Goal: Task Accomplishment & Management: Manage account settings

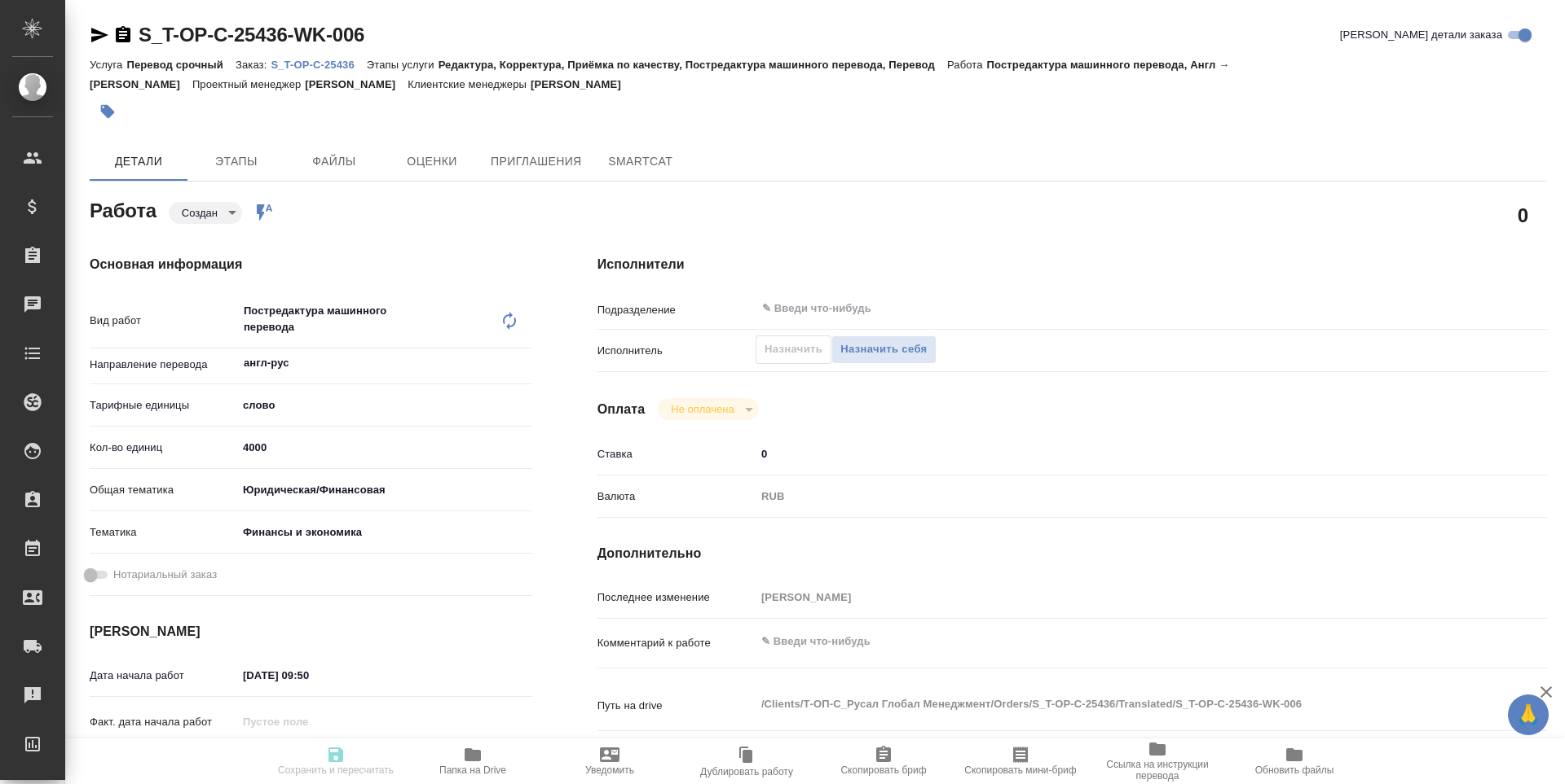
type textarea "x"
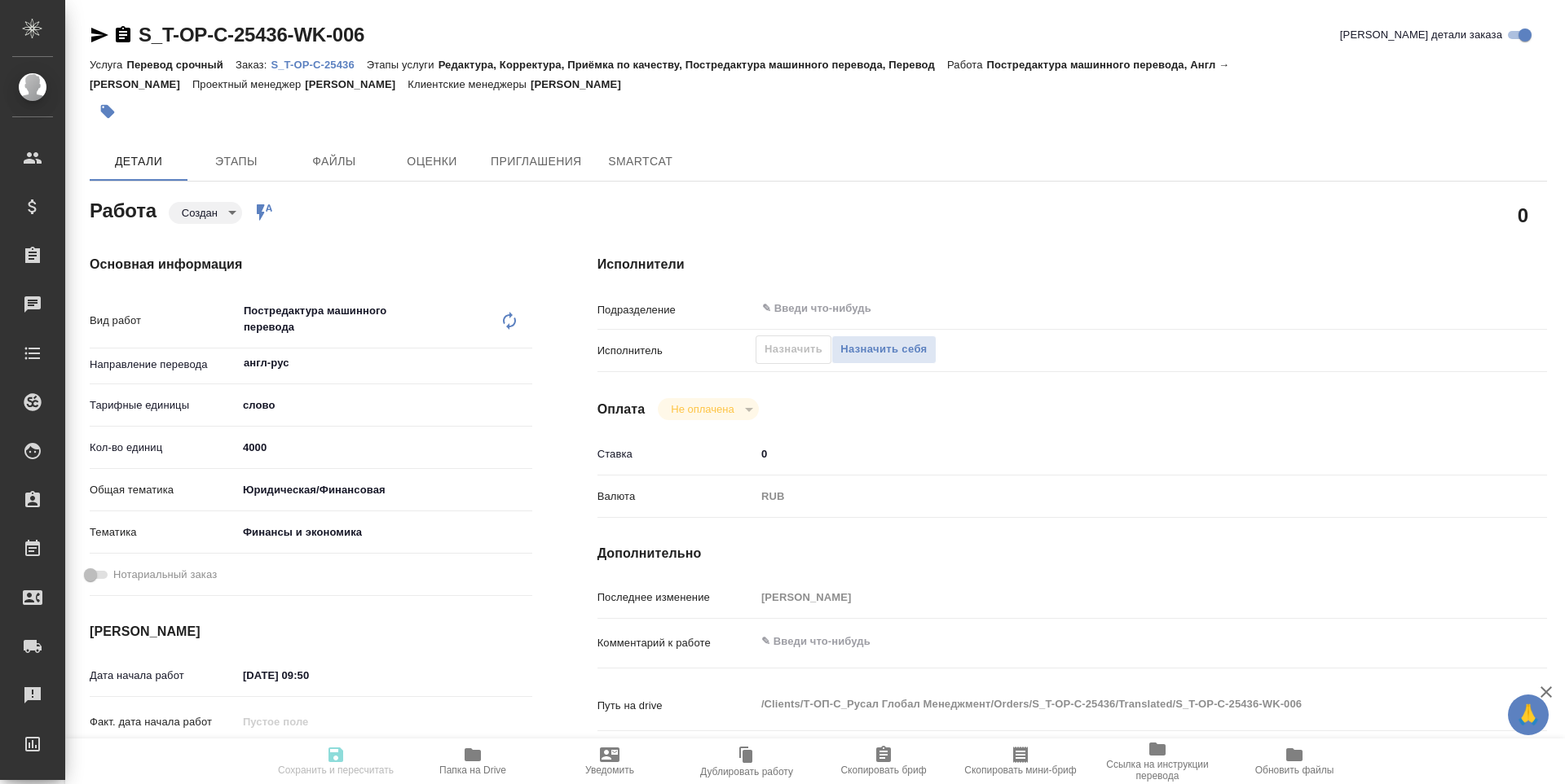
type textarea "x"
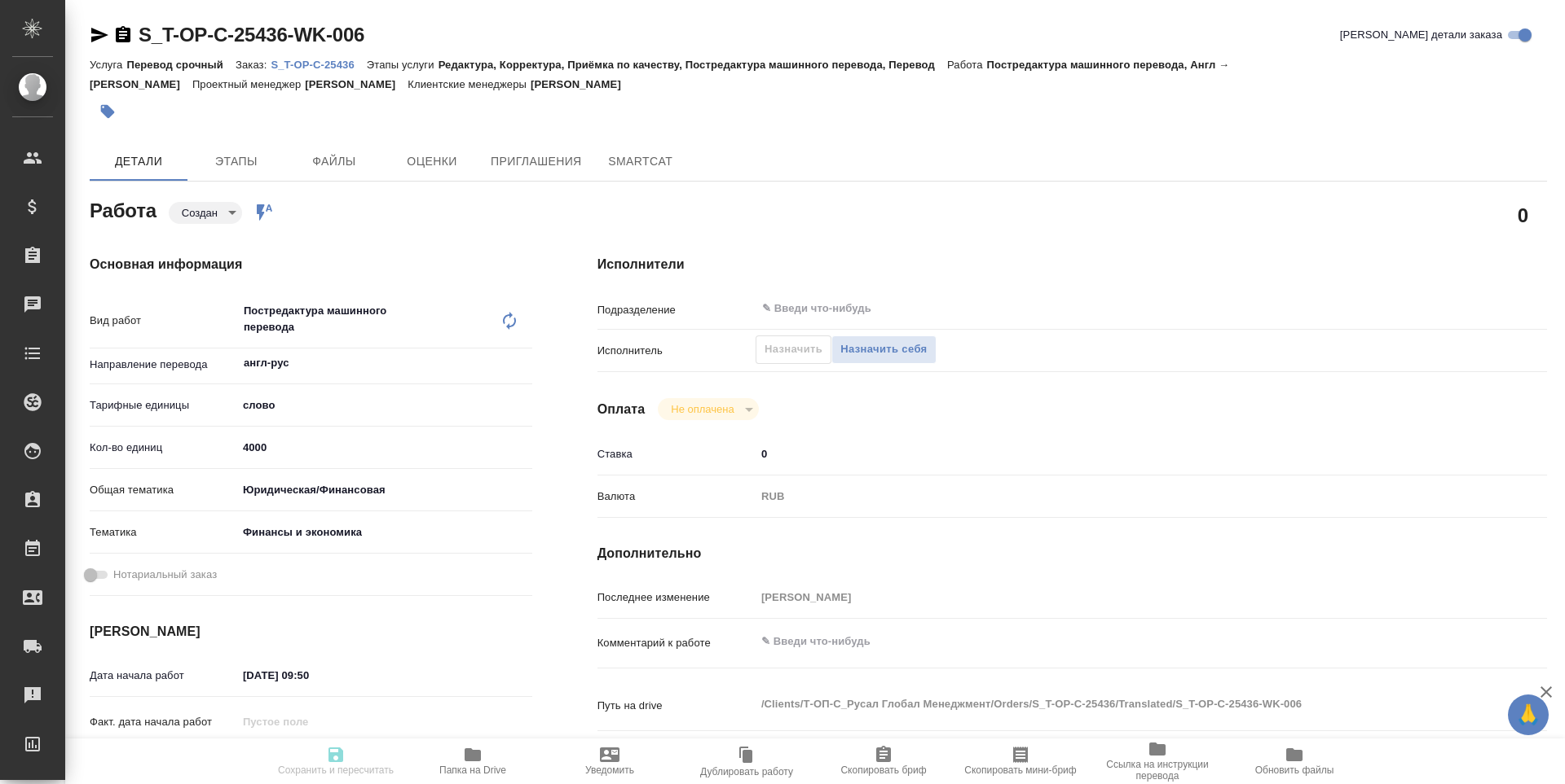
type textarea "x"
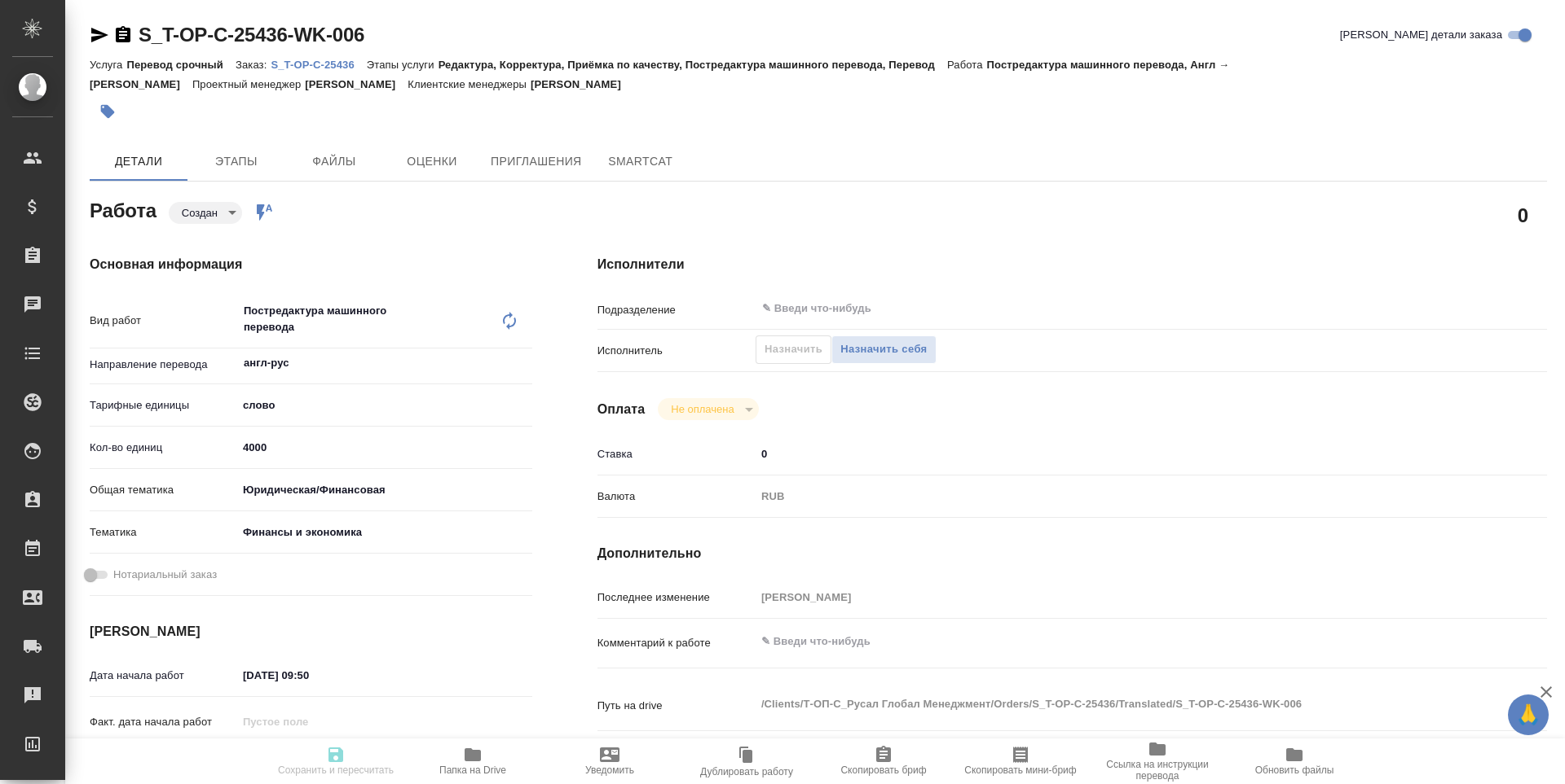
type textarea "x"
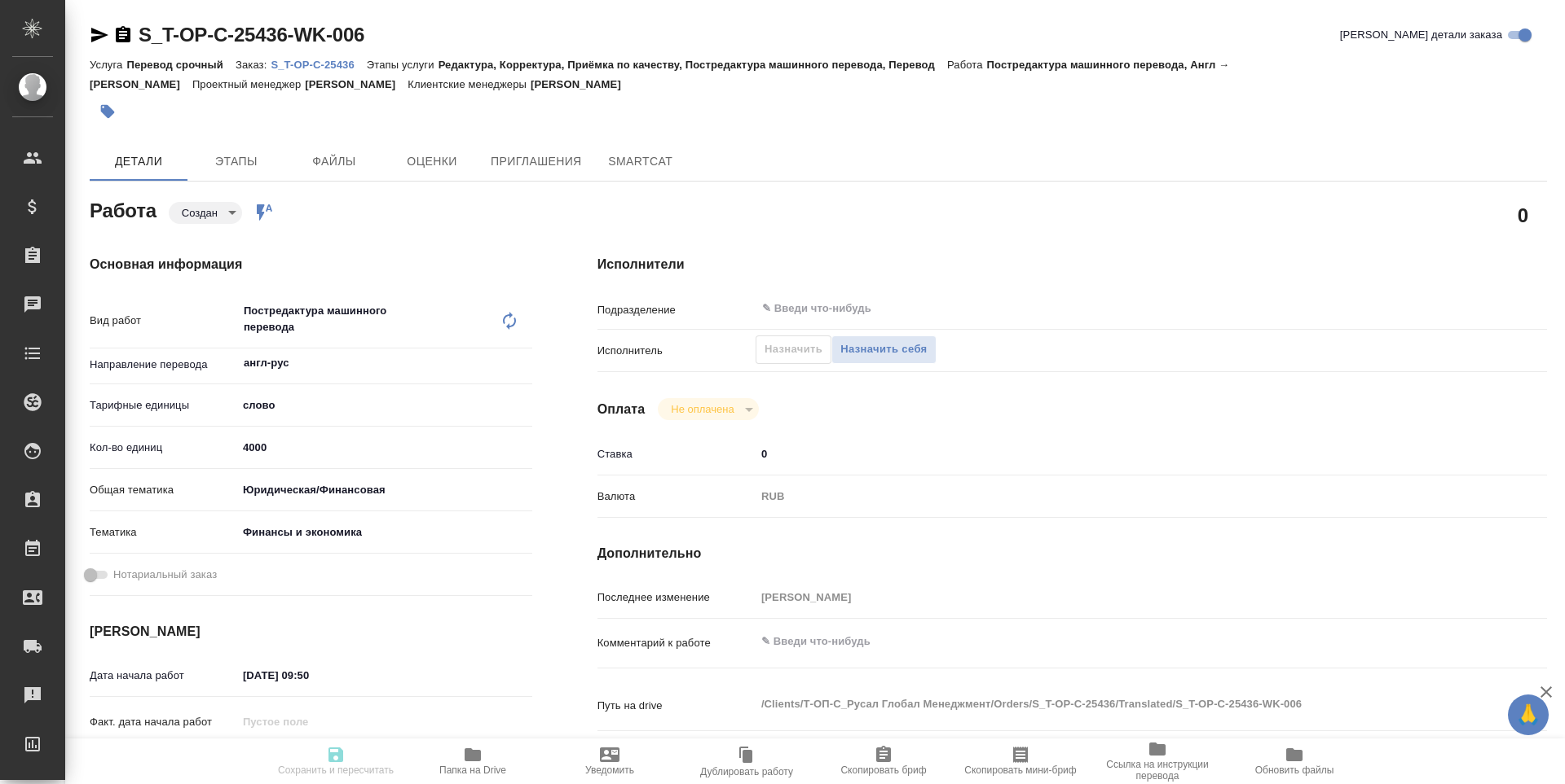
click at [468, 756] on icon "button" at bounding box center [473, 754] width 17 height 13
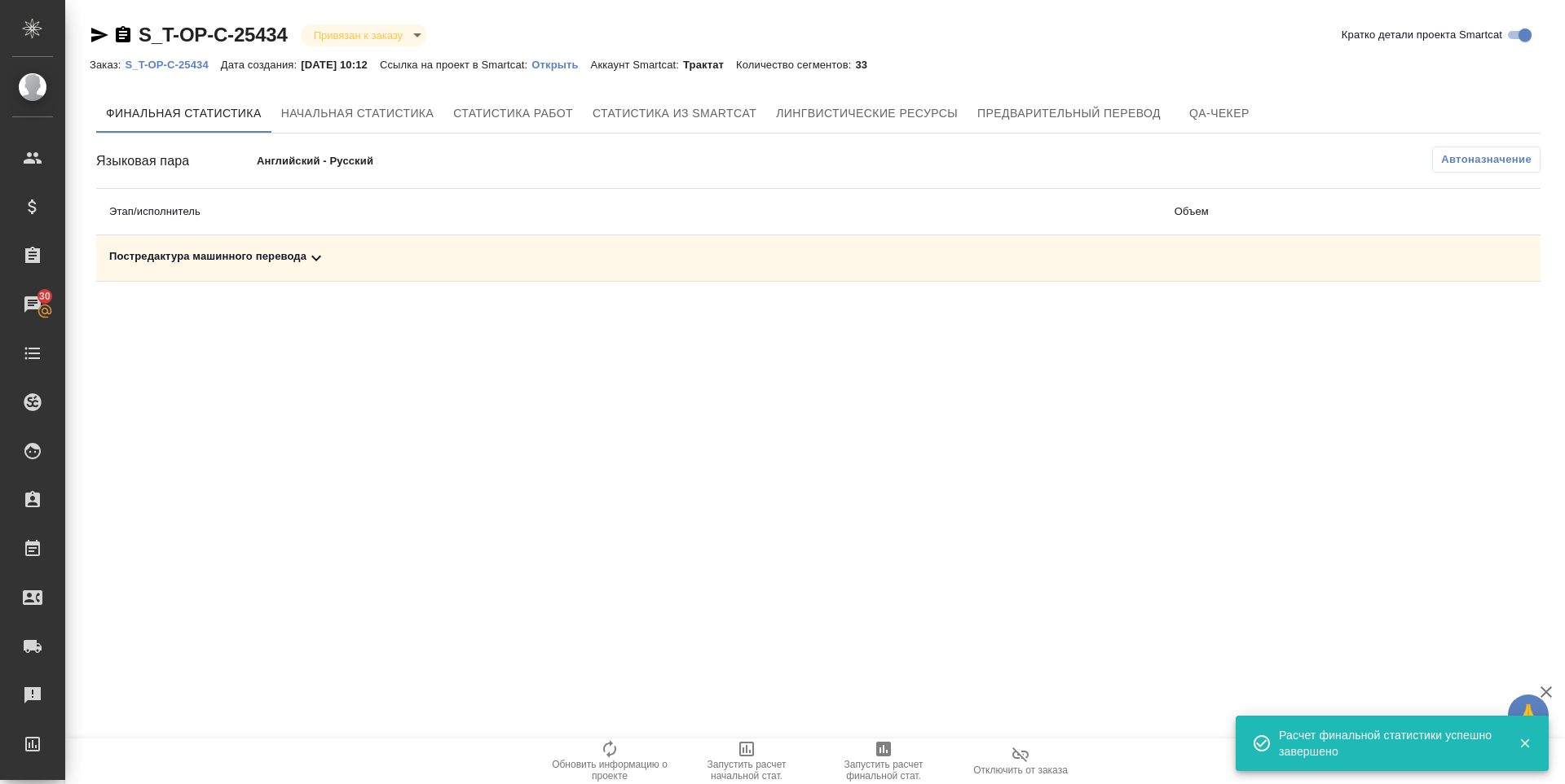
click at [273, 270] on td "Постредактура машинного перевода" at bounding box center [629, 259] width 1065 height 47
click at [276, 255] on div "Постредактура машинного перевода" at bounding box center [629, 258] width 1039 height 19
click at [1470, 322] on icon "button" at bounding box center [1469, 315] width 19 height 19
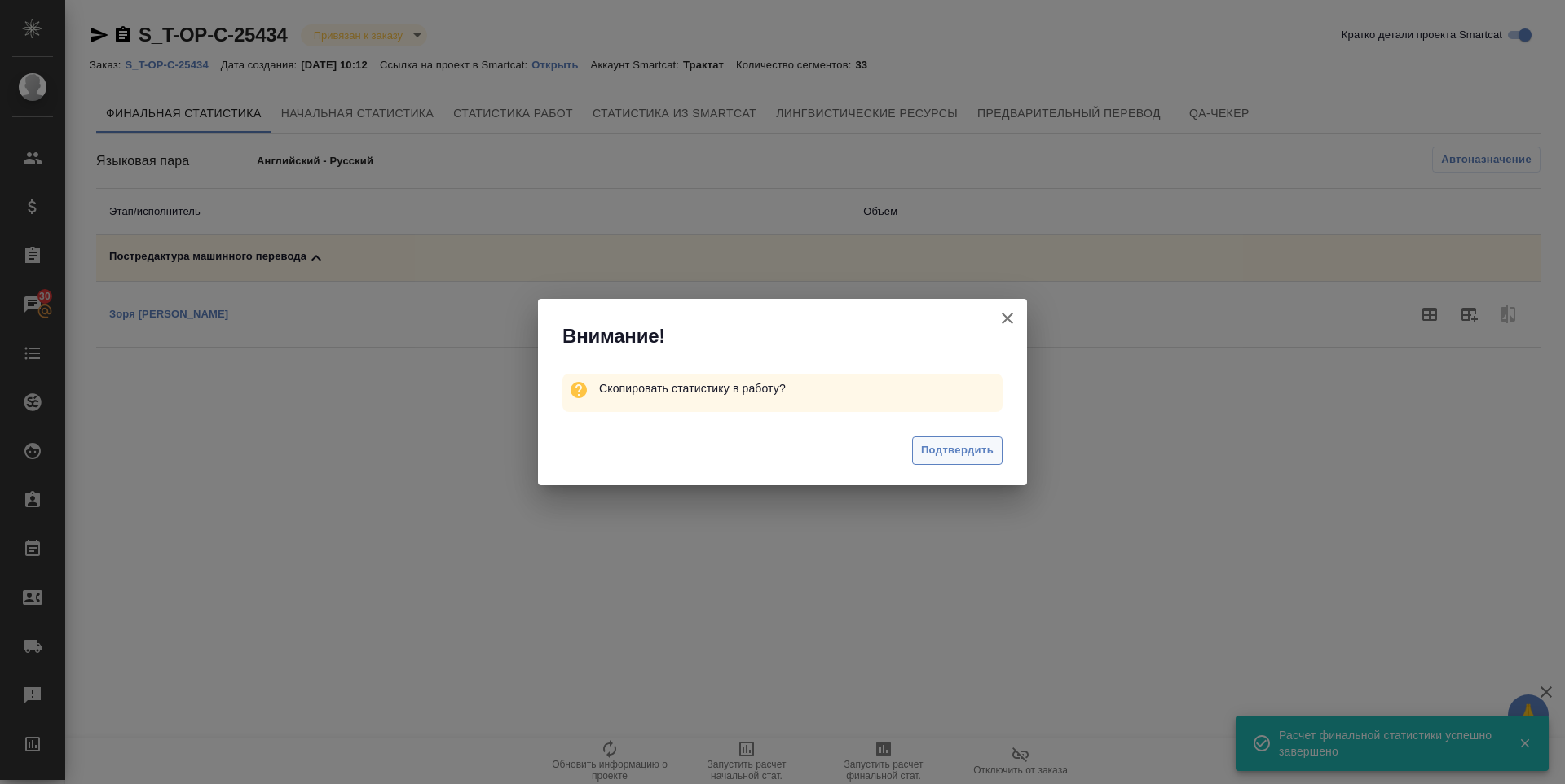
drag, startPoint x: 958, startPoint y: 435, endPoint x: 957, endPoint y: 443, distance: 8.1
click at [958, 437] on div "Подтвердить" at bounding box center [782, 452] width 489 height 65
click at [957, 445] on span "Подтвердить" at bounding box center [957, 450] width 72 height 19
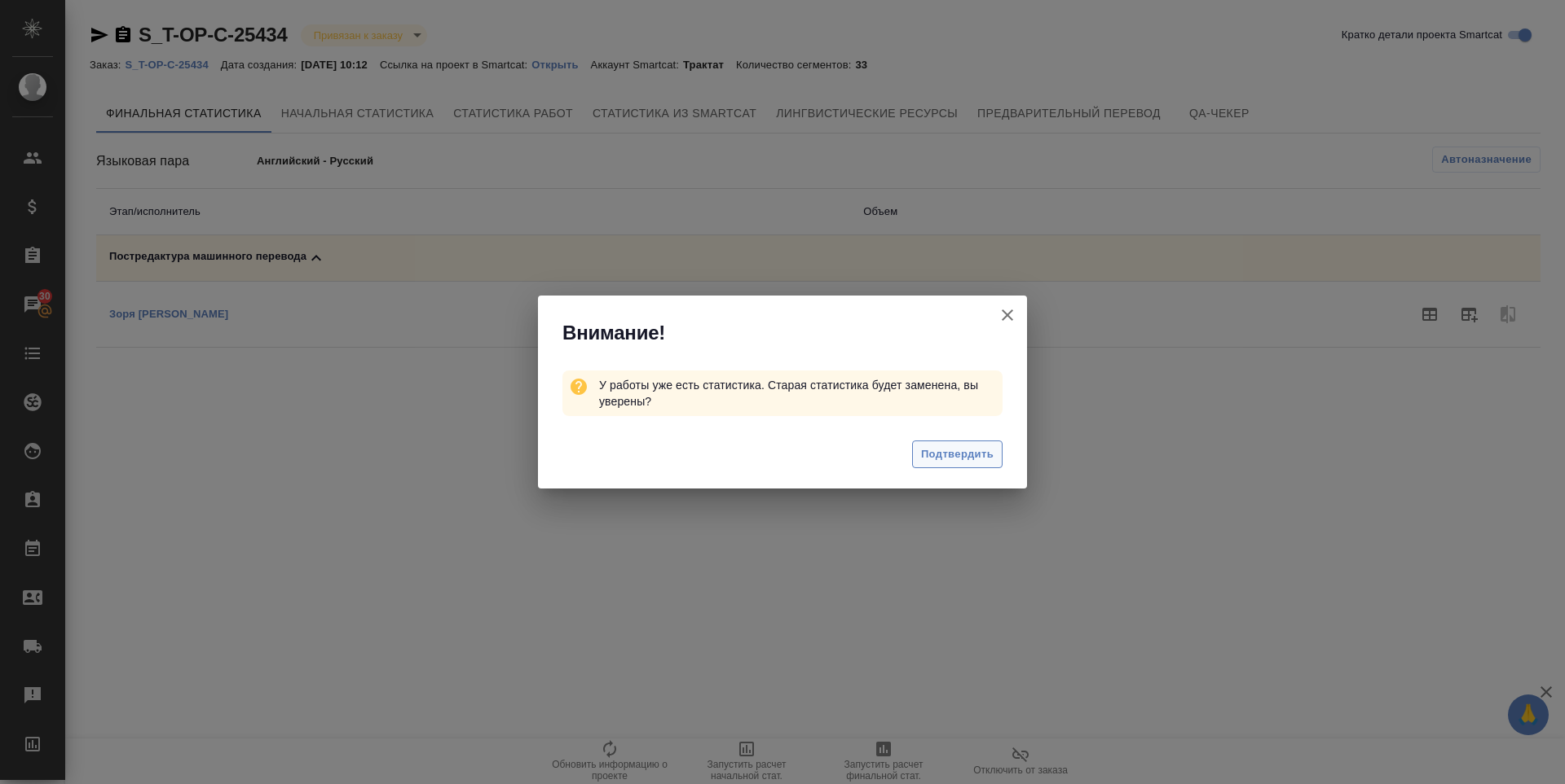
click at [957, 445] on span "Подтвердить" at bounding box center [957, 454] width 72 height 19
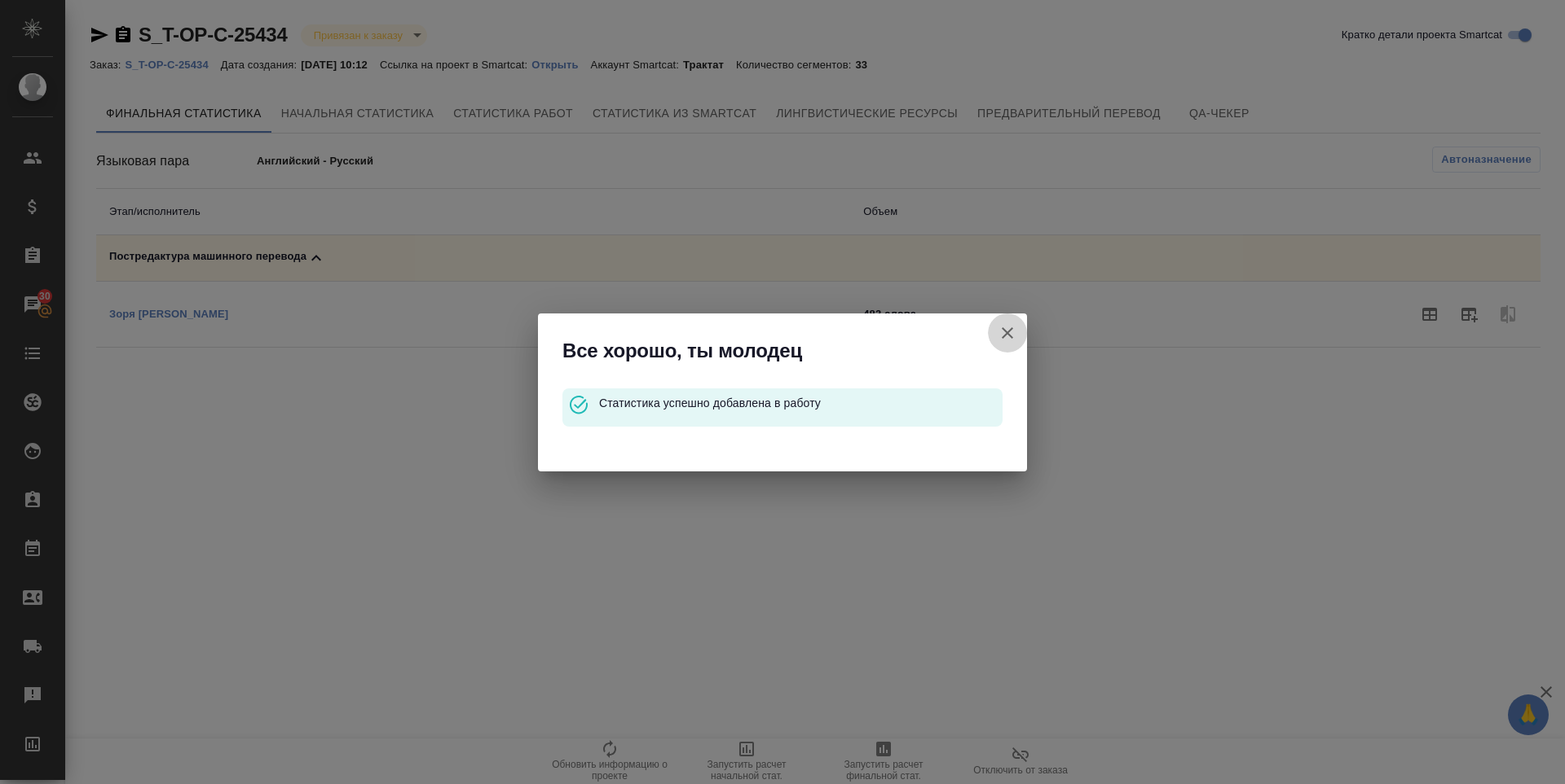
click at [1011, 326] on icon "button" at bounding box center [1008, 333] width 19 height 19
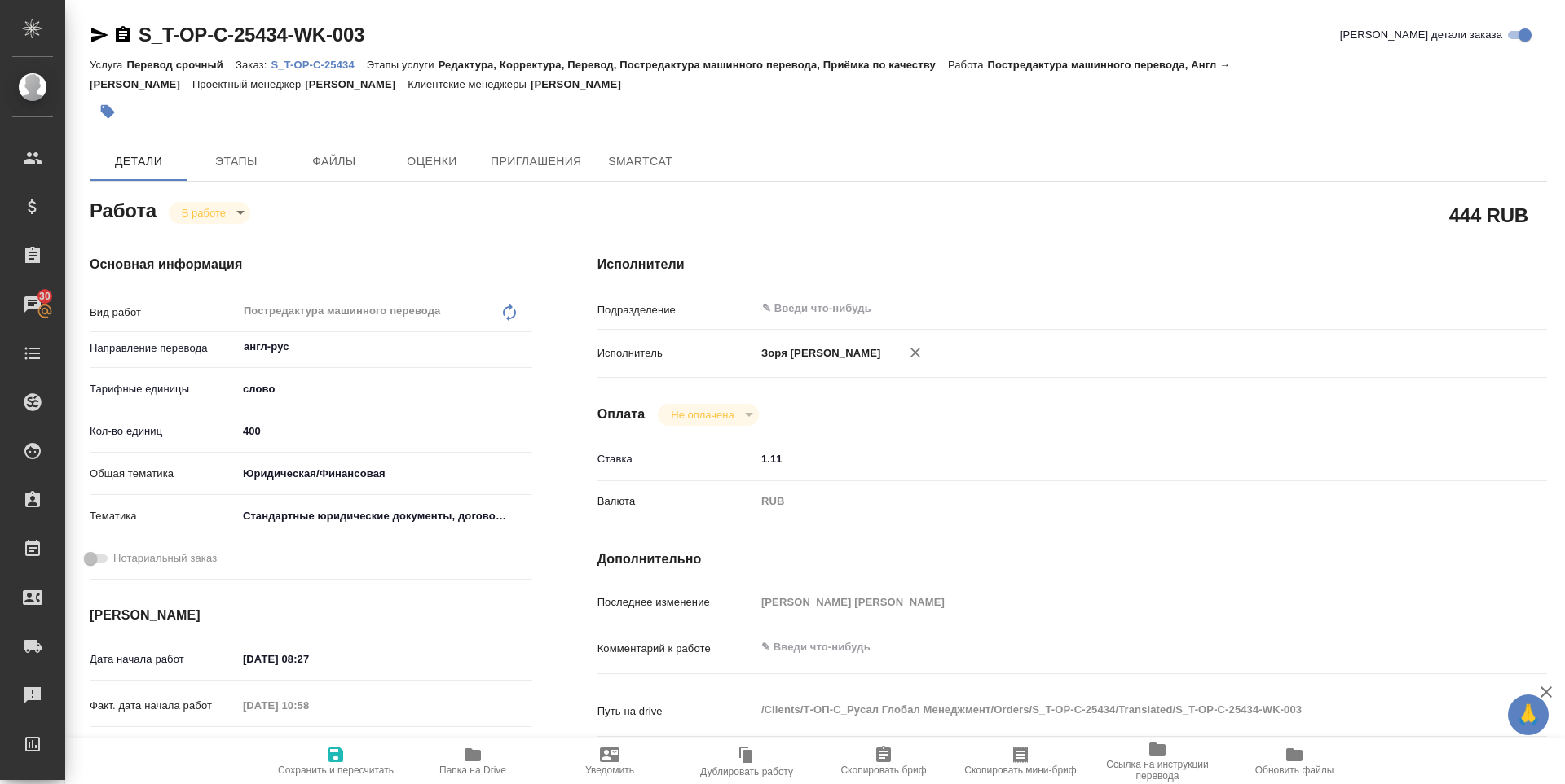
click at [348, 762] on span "Сохранить и пересчитать" at bounding box center [335, 761] width 117 height 31
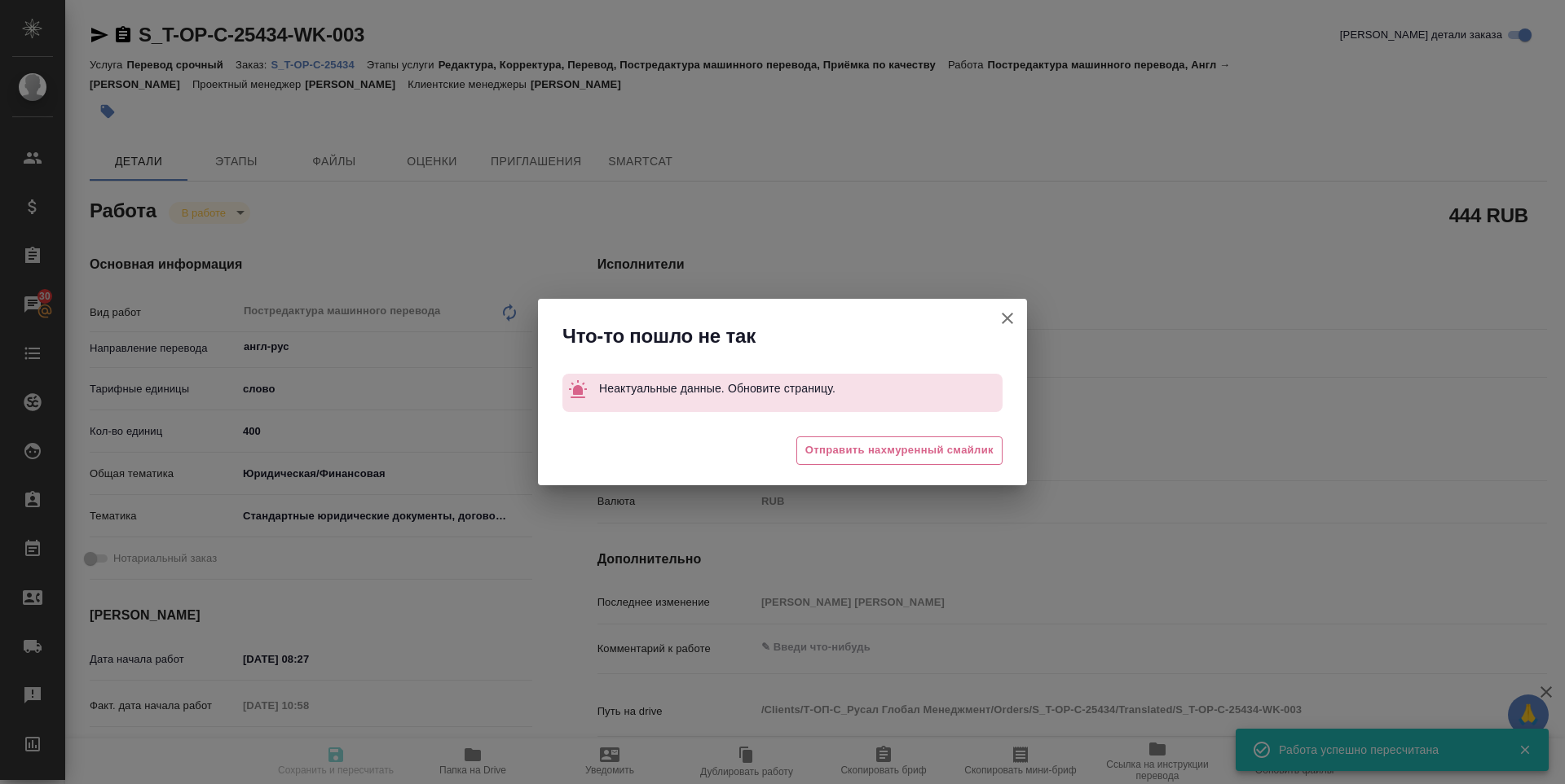
type input "closed"
type input "англ-рус"
type input "5a8b1489cc6b4906c91bfd90"
type input "334.23"
type input "yr-fn"
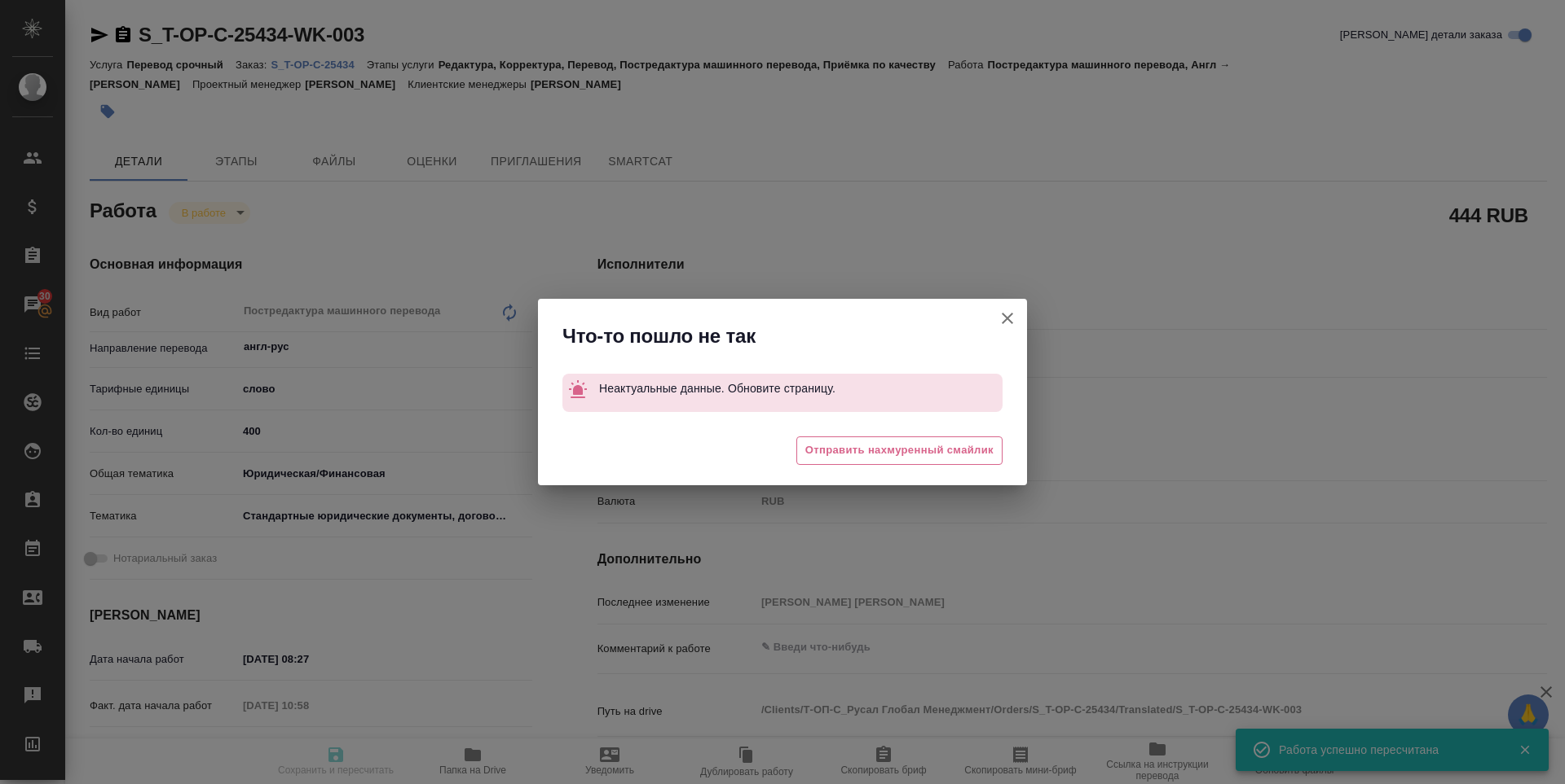
type input "5f647205b73bc97568ca66bf"
type input "07.10.2025 08:27"
type input "07.10.2025 10:58"
type input "07.10.2025 12:00"
type input "07.10.2025 11:02"
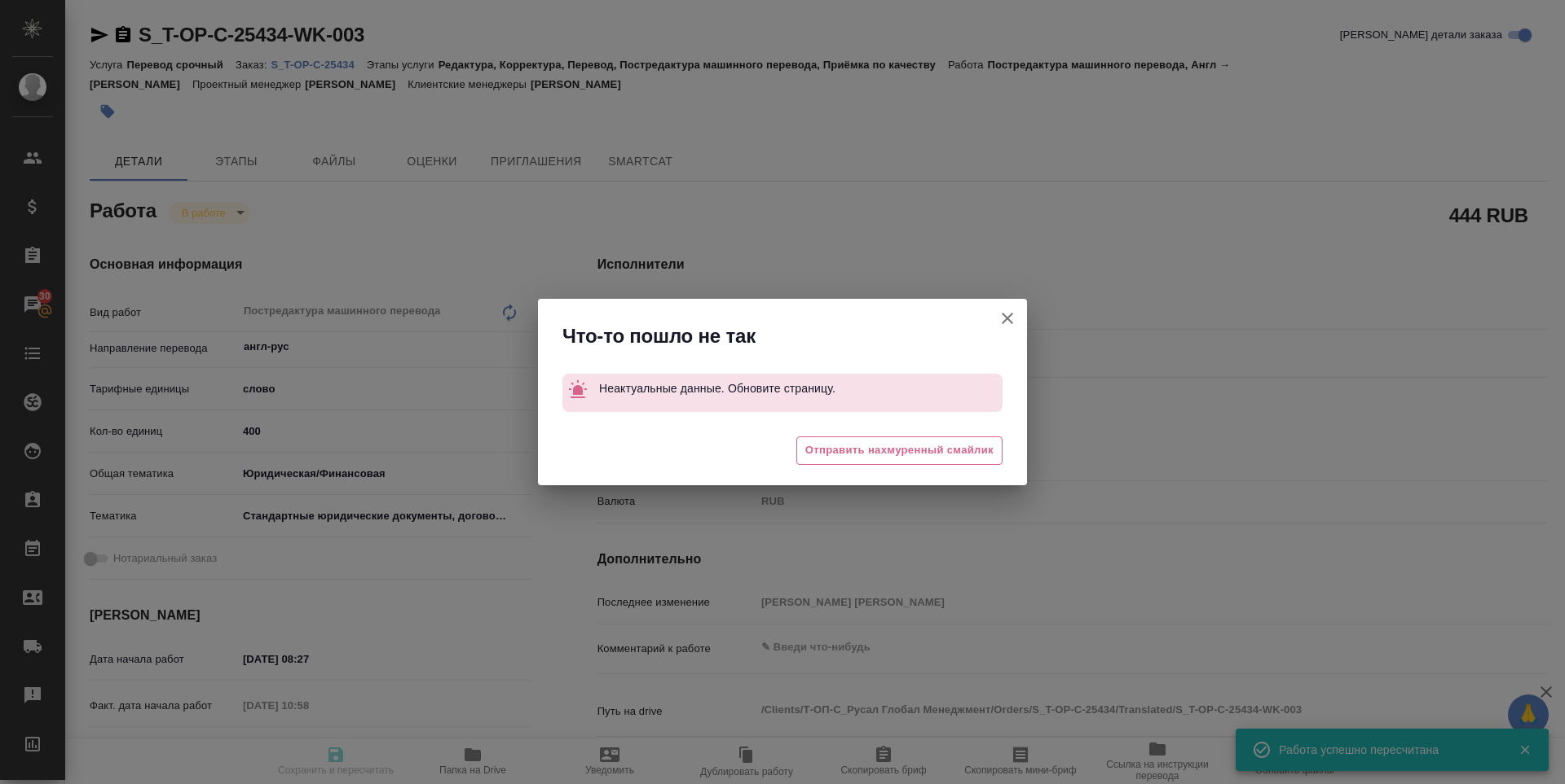
type input "07.10.2025 12:00"
type input "notPayed"
type input "1.11"
type input "RUB"
type input "Журавлева Александра"
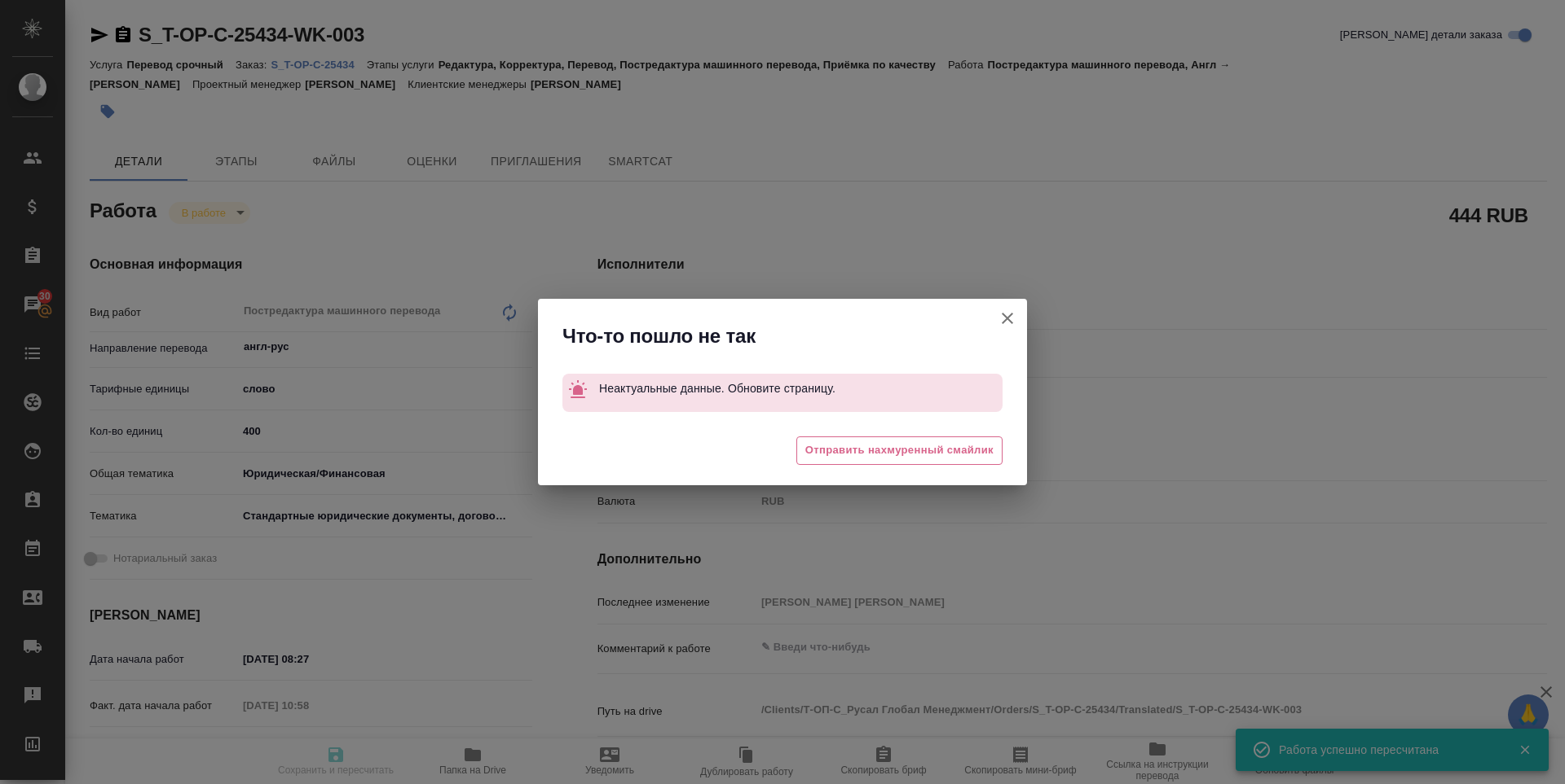
type input "S_T-OP-C-25434"
type input "Т-ОП-С-47001"
type input "Перевод срочный"
type input "Редактура, Корректура, Перевод, Постредактура машинного перевода, Приёмка по ка…"
type input "Горленко Юлия"
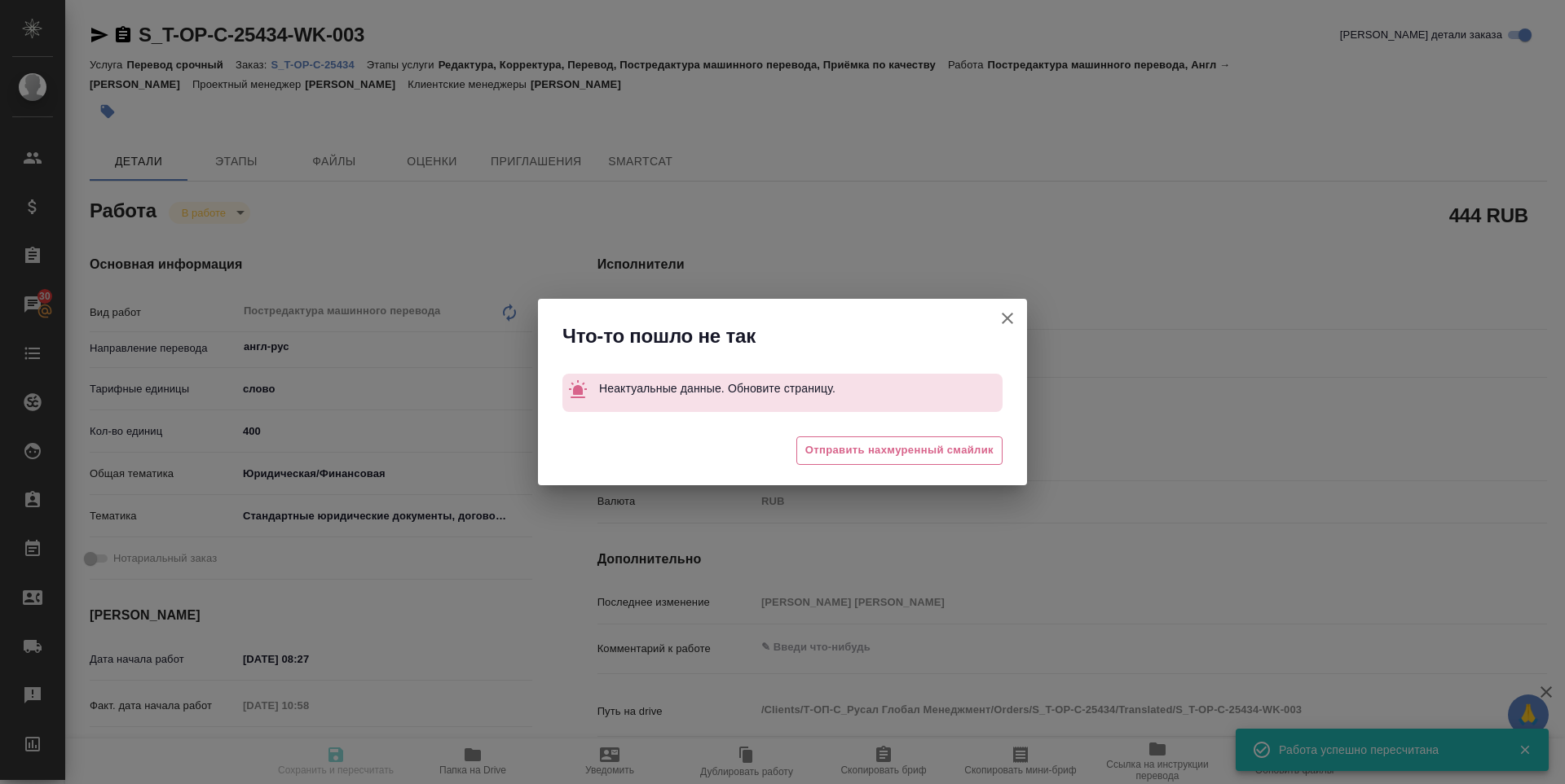
type input "/Clients/Т-ОП-С_Русал Глобал Менеджмент/Orders/S_T-OP-C-25434"
click at [840, 449] on span "Отправить нахмуренный смайлик" at bounding box center [898, 450] width 188 height 19
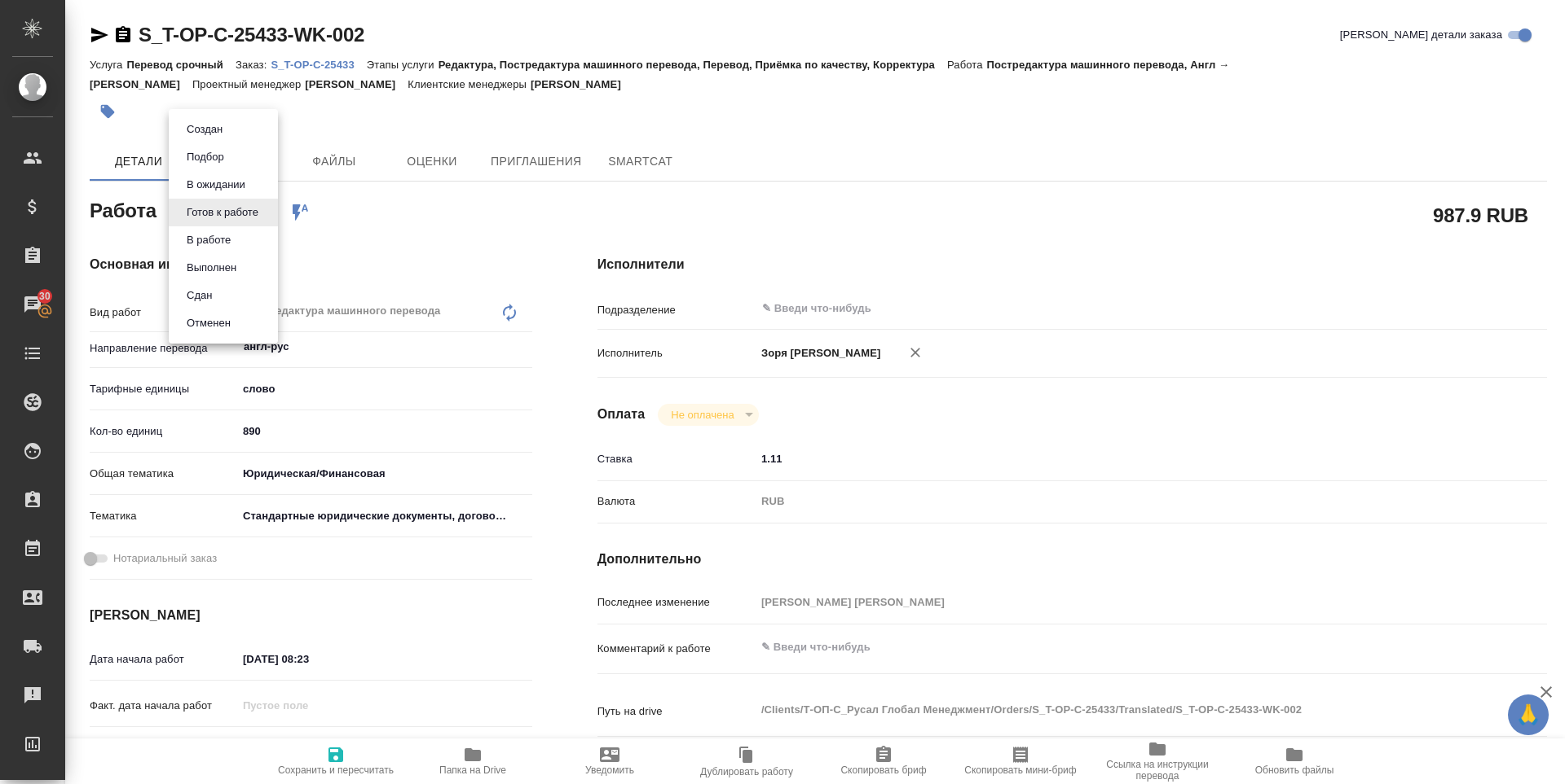
click at [207, 205] on body "🙏 .cls-1 fill:#fff; AWATERA Zoria Tatiana Клиенты Спецификации Заказы 30 Чаты T…" at bounding box center [782, 392] width 1565 height 784
click at [210, 241] on button "В работе" at bounding box center [208, 240] width 54 height 18
type textarea "x"
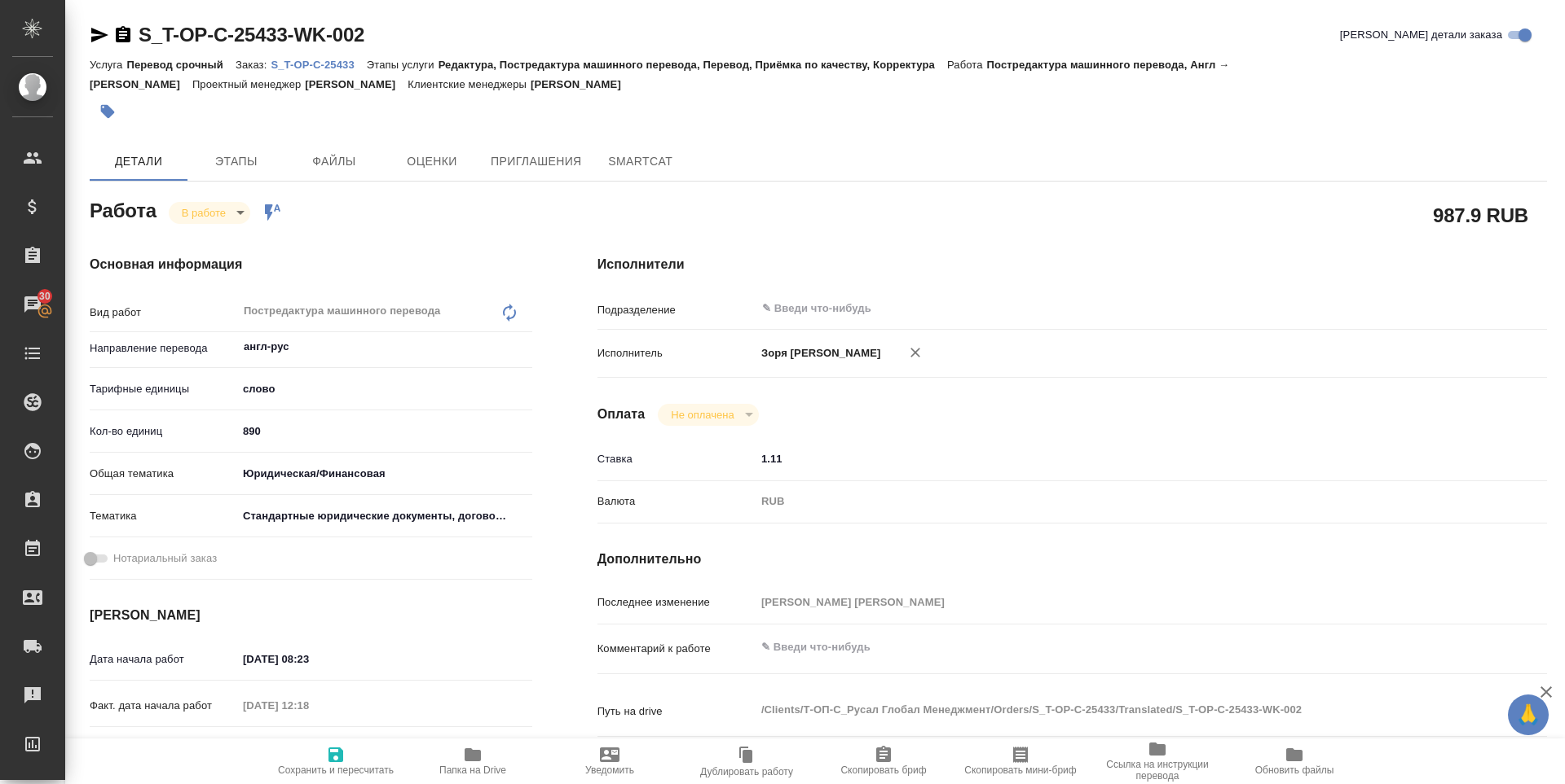
type textarea "x"
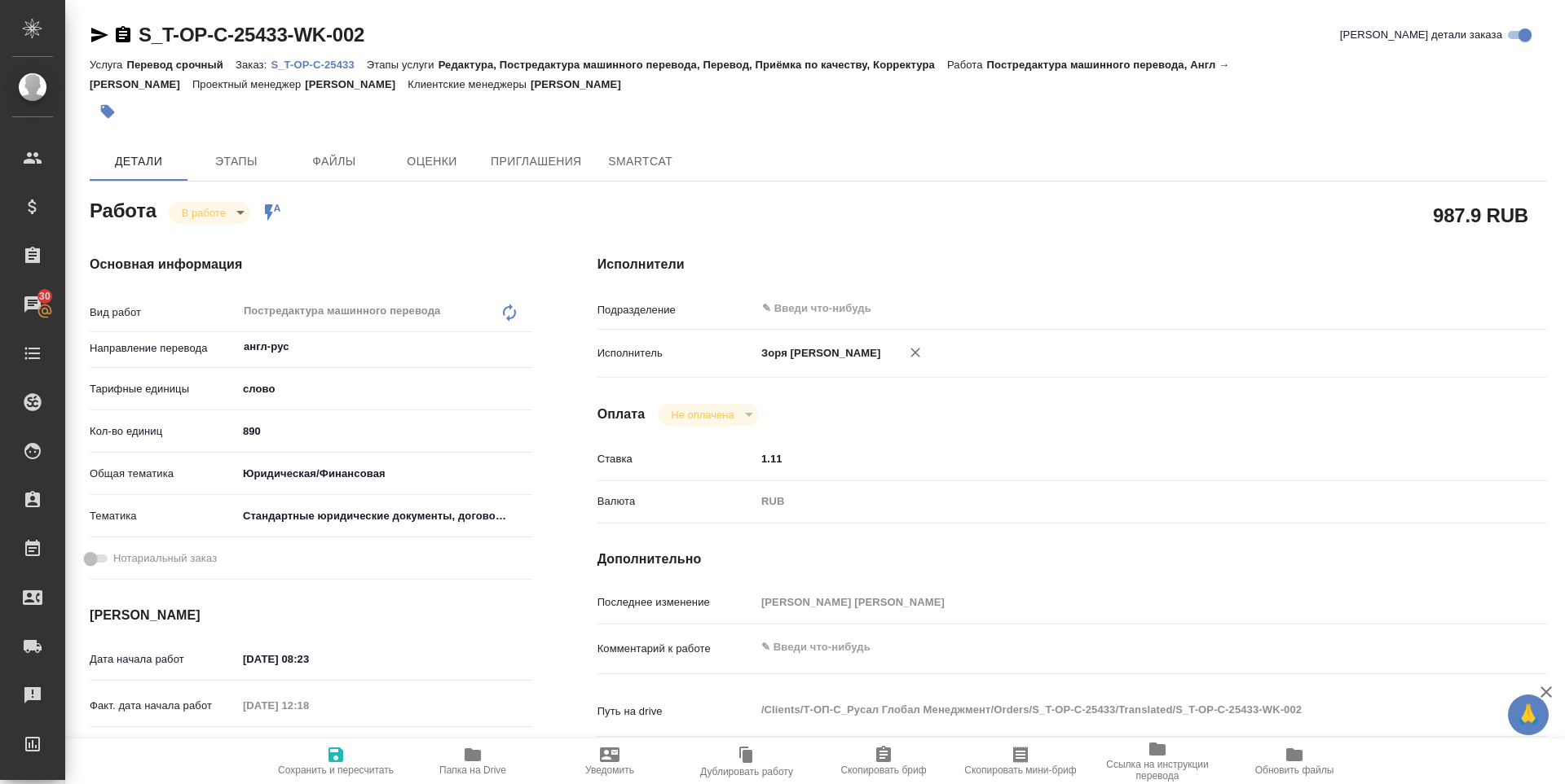
type textarea "x"
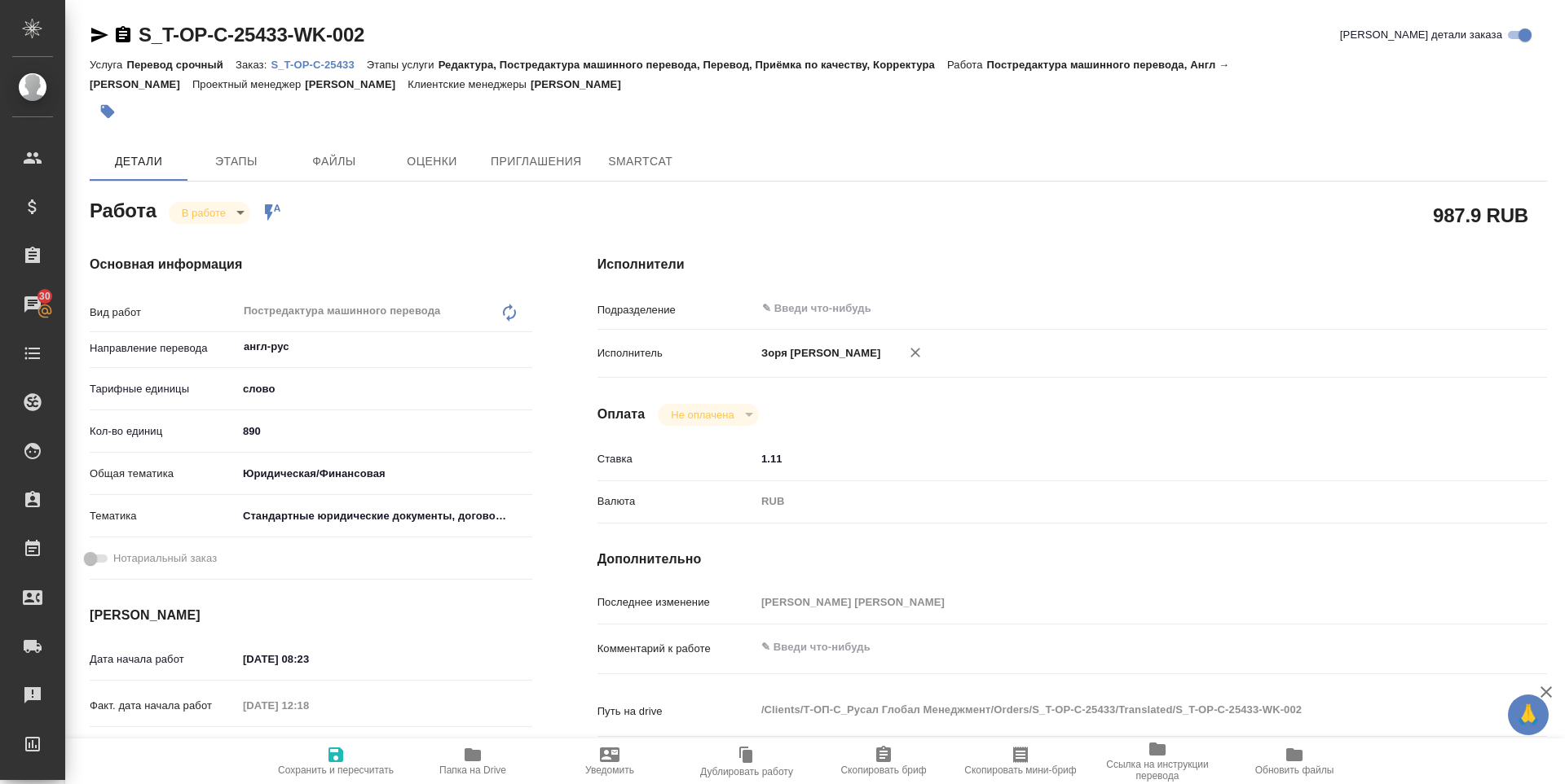
type textarea "x"
click at [461, 761] on span "Папка на Drive" at bounding box center [473, 761] width 117 height 31
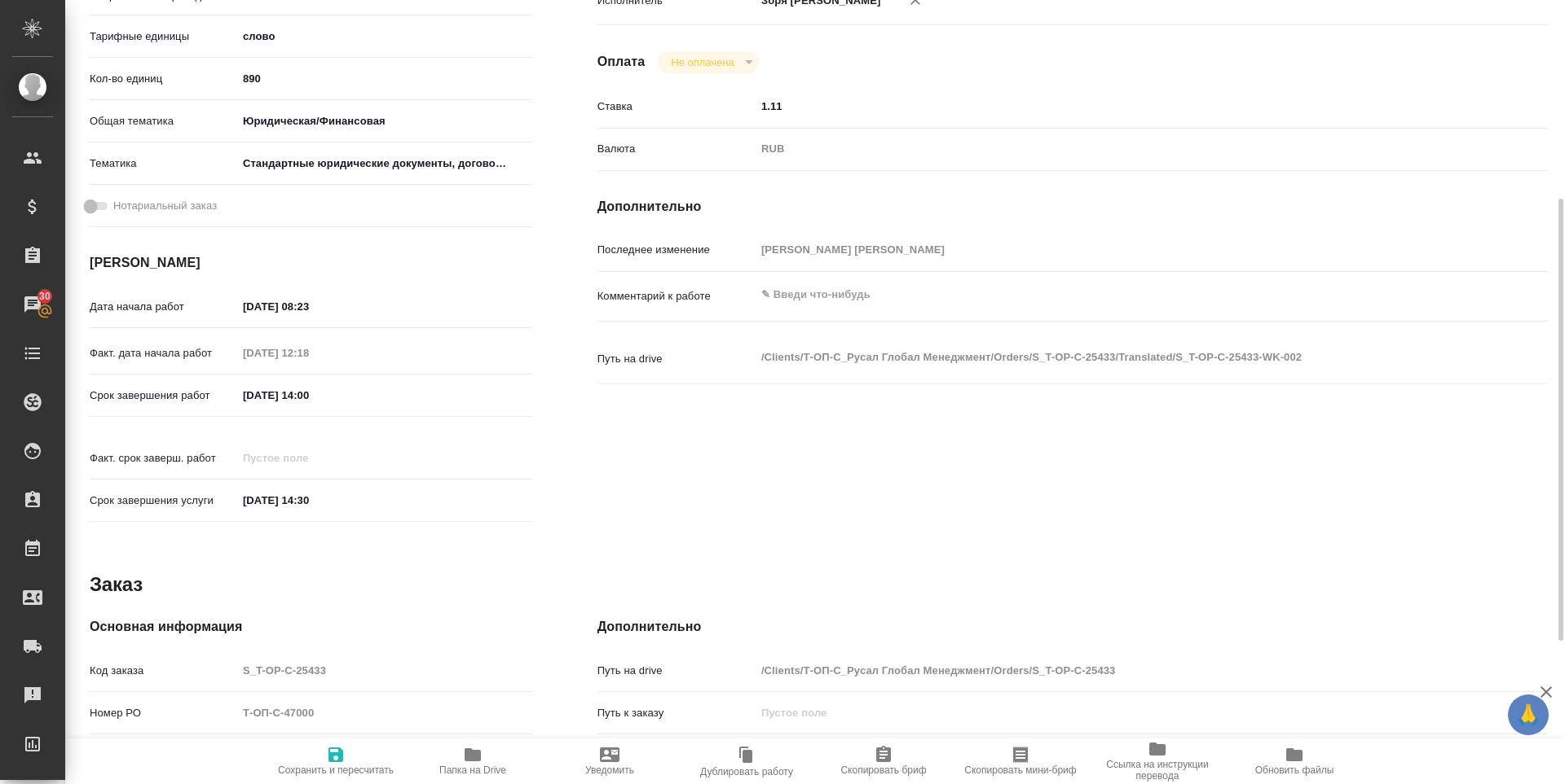
scroll to position [605, 0]
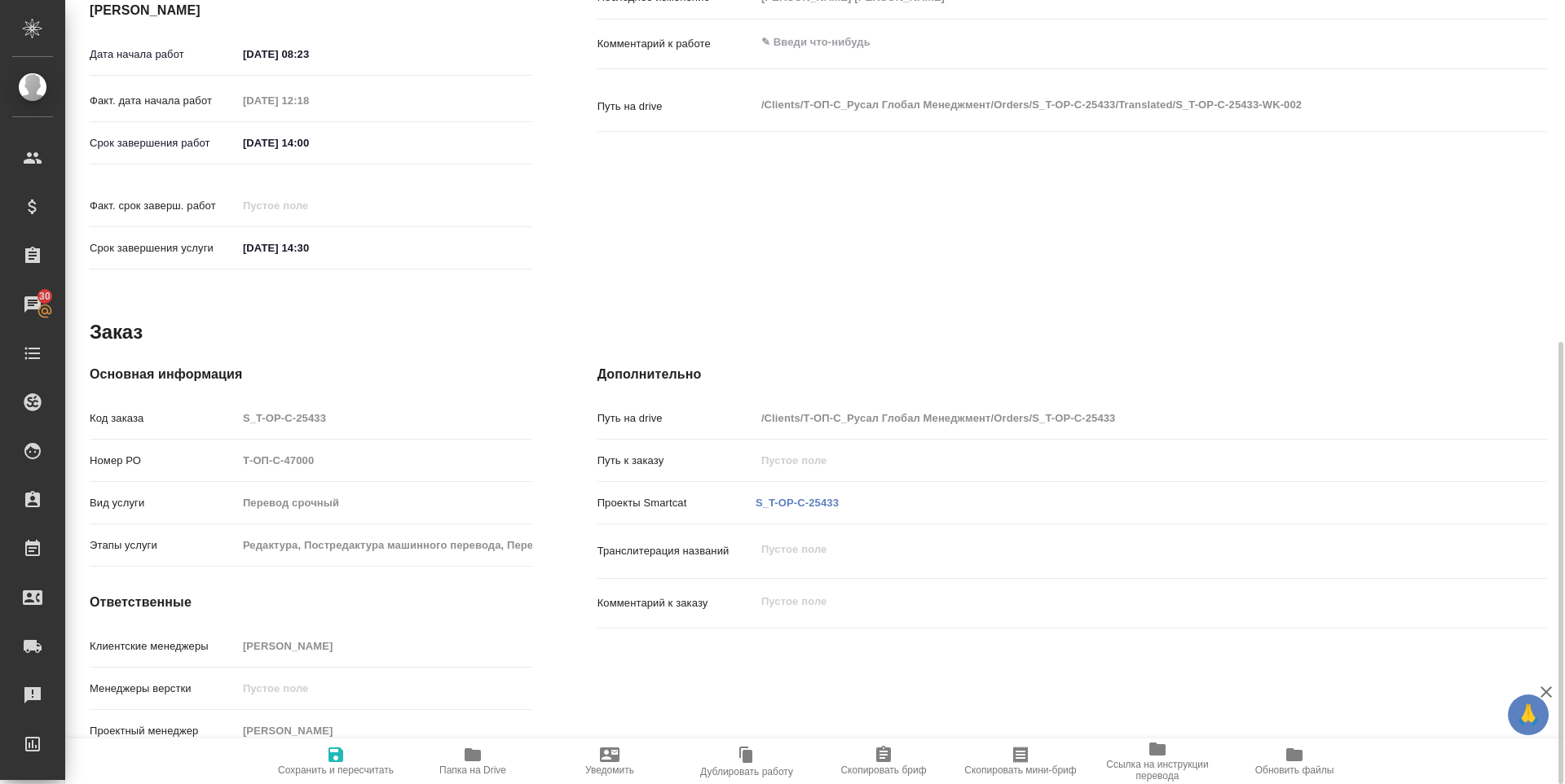
click at [790, 497] on link "S_T-OP-C-25433" at bounding box center [796, 503] width 83 height 13
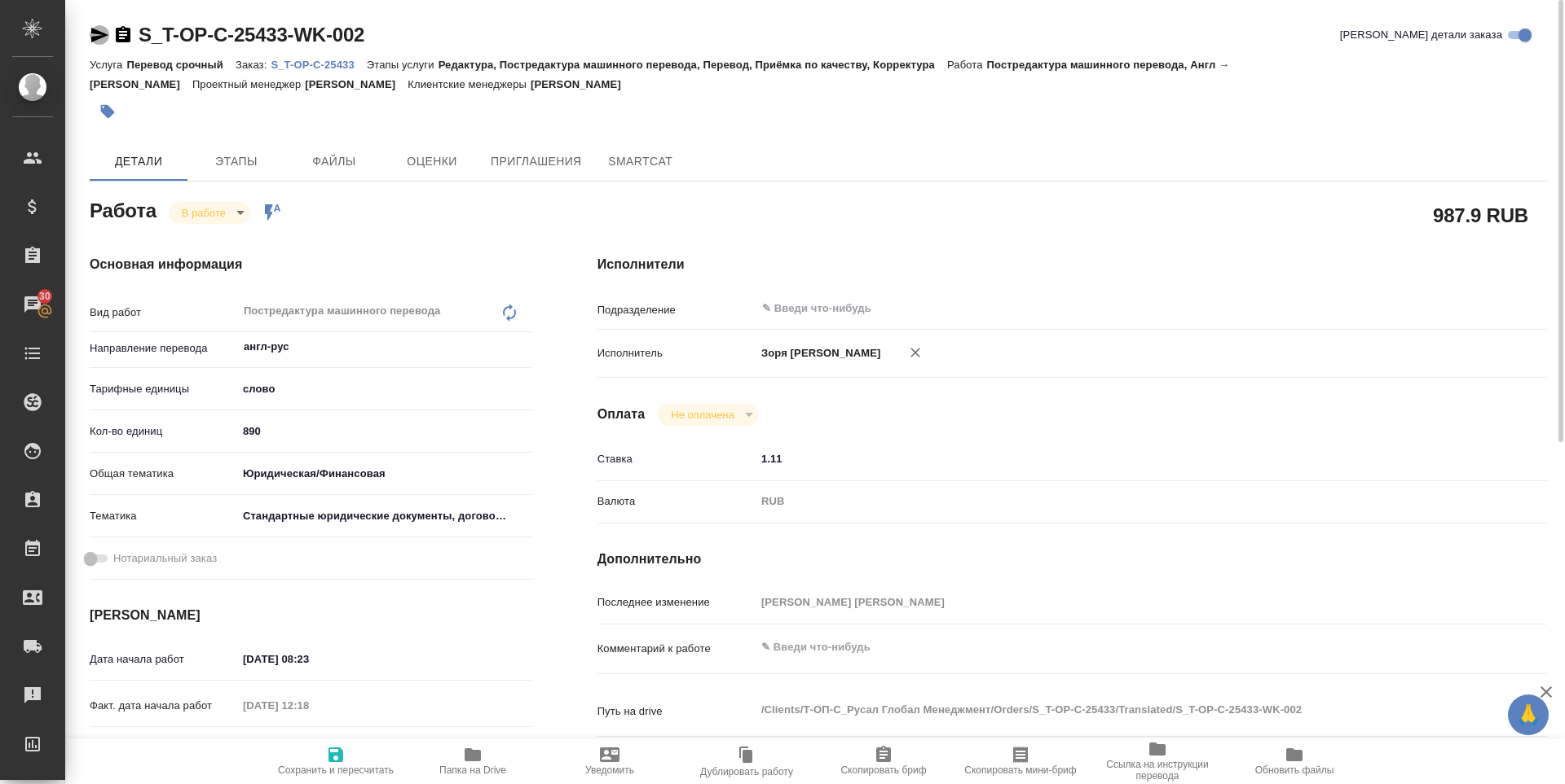
click at [100, 42] on icon "button" at bounding box center [99, 35] width 19 height 19
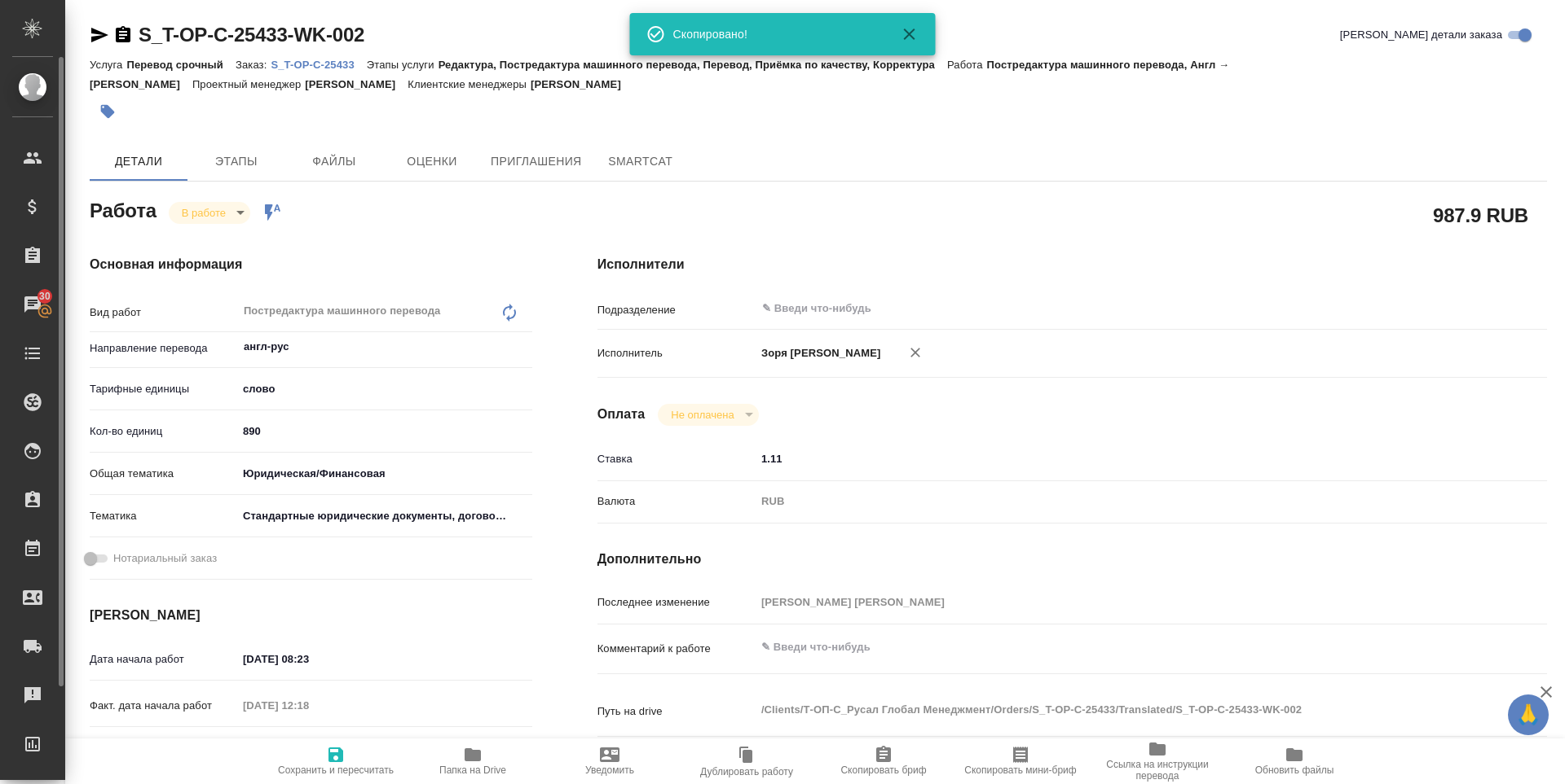
type textarea "x"
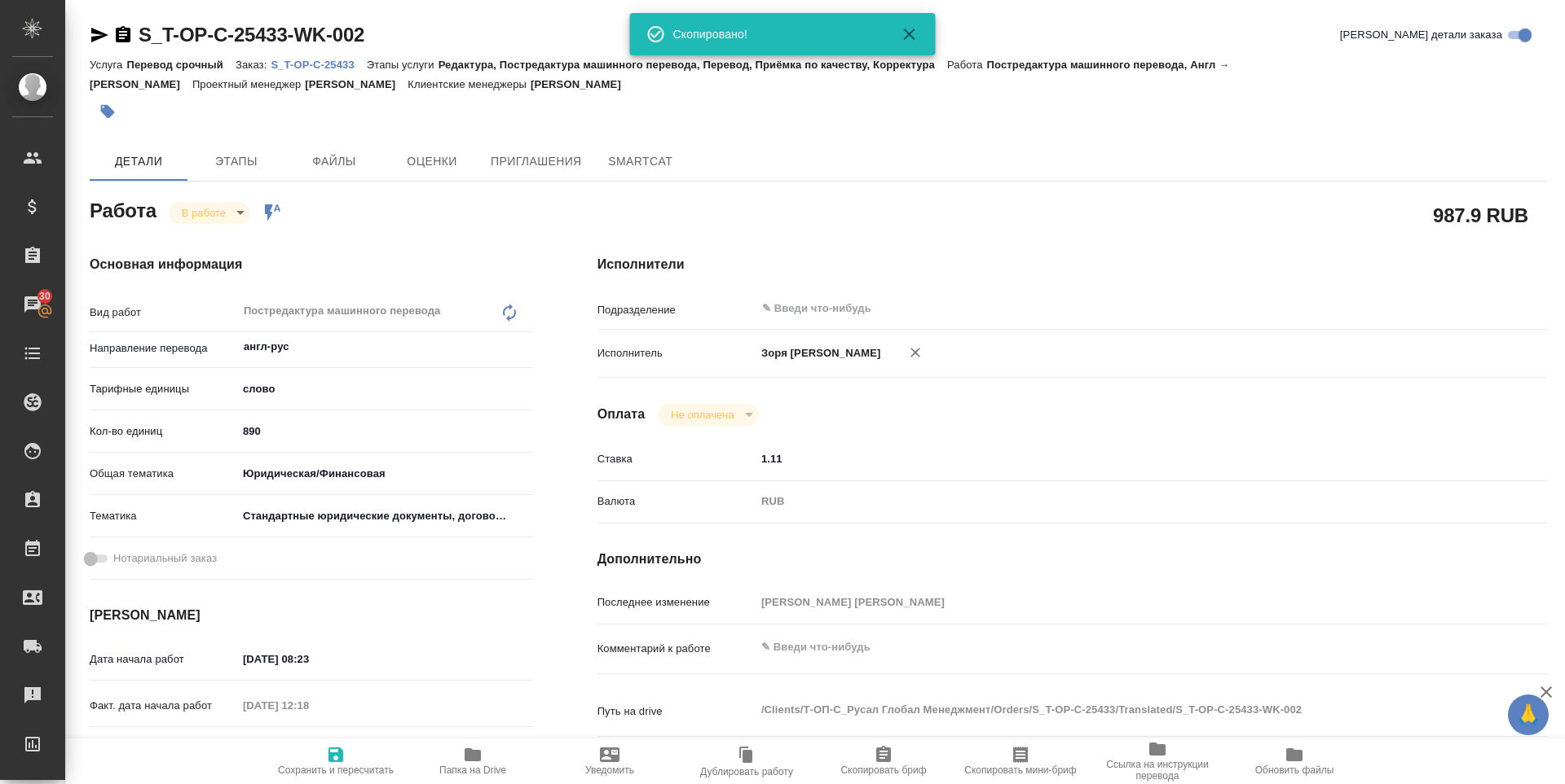
type textarea "x"
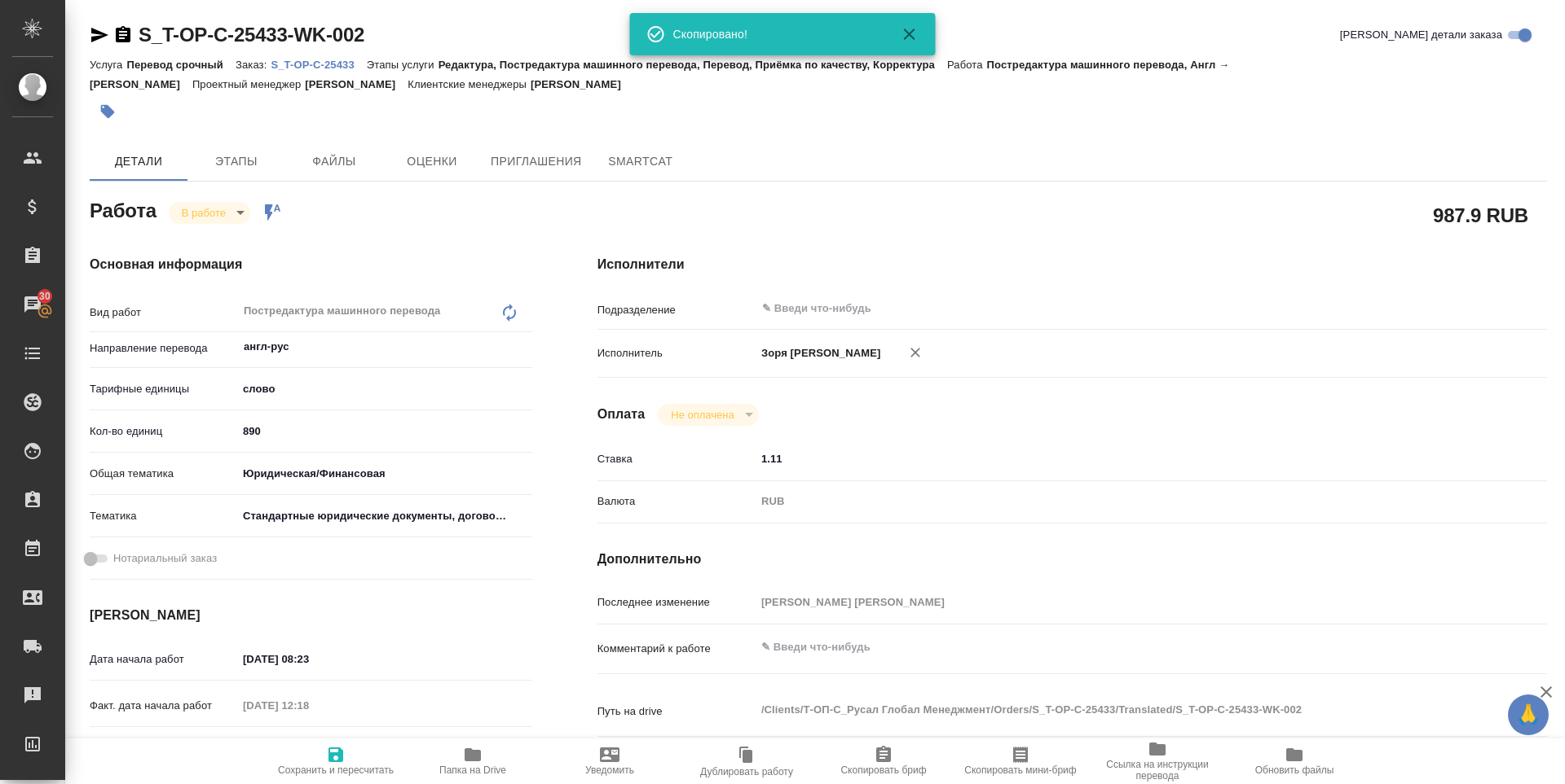
type textarea "x"
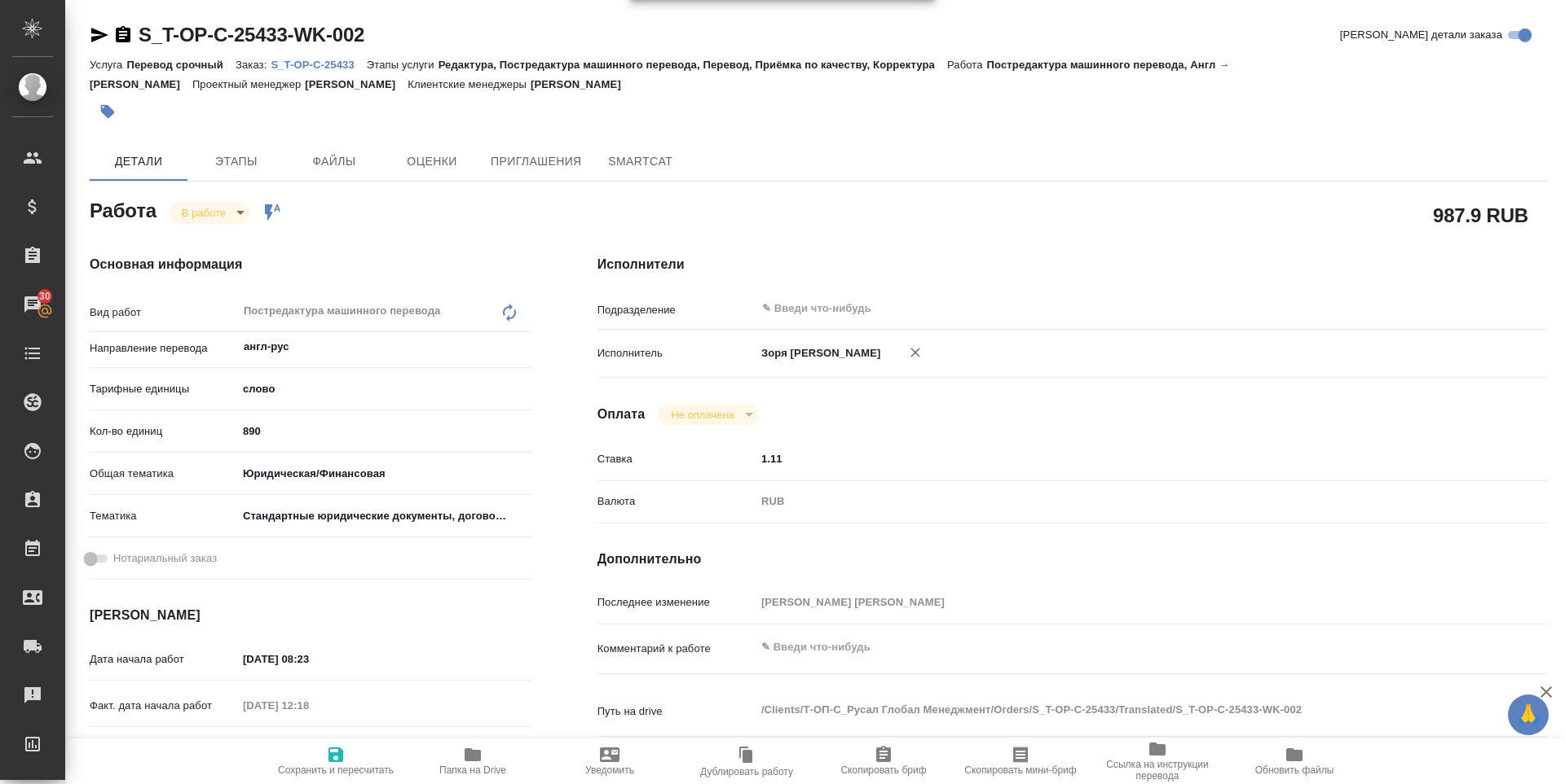
click at [205, 213] on body "🙏 .cls-1 fill:#fff; AWATERA Zoria Tatiana Клиенты Спецификации Заказы 30 Чаты T…" at bounding box center [782, 392] width 1565 height 784
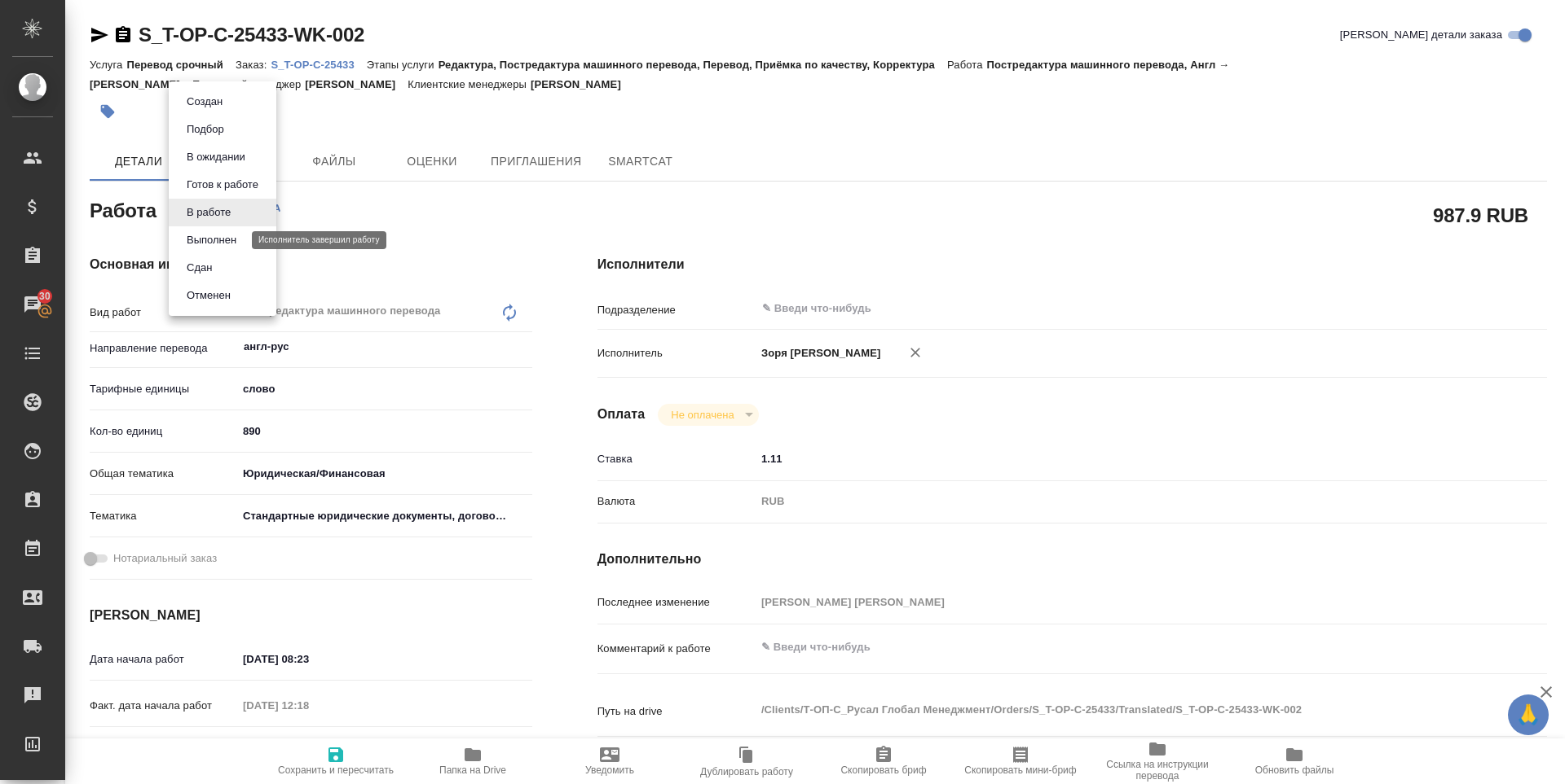
click at [205, 234] on button "Выполнен" at bounding box center [210, 240] width 59 height 18
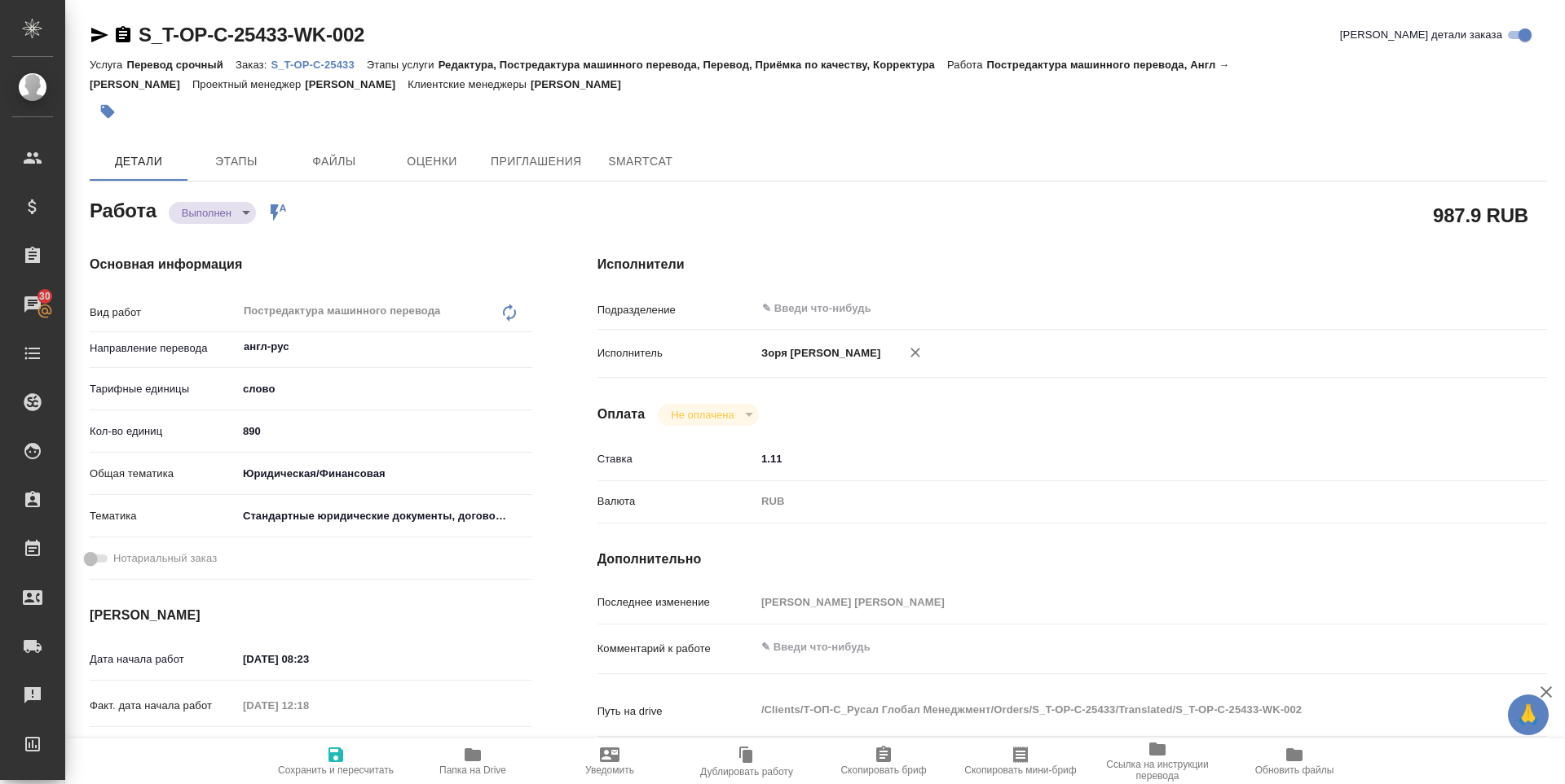
type textarea "x"
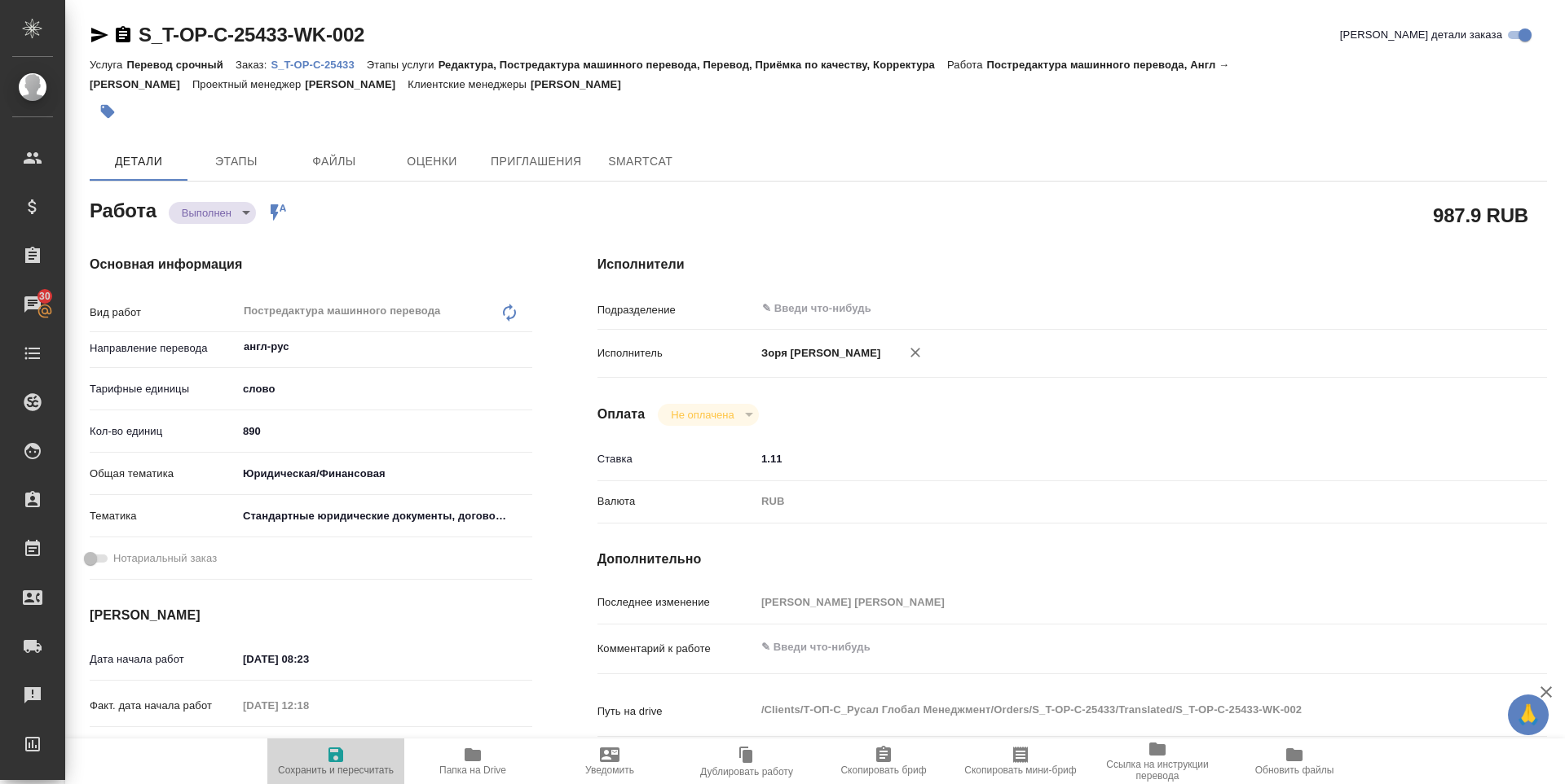
click at [326, 765] on span "Сохранить и пересчитать" at bounding box center [335, 770] width 116 height 12
type textarea "x"
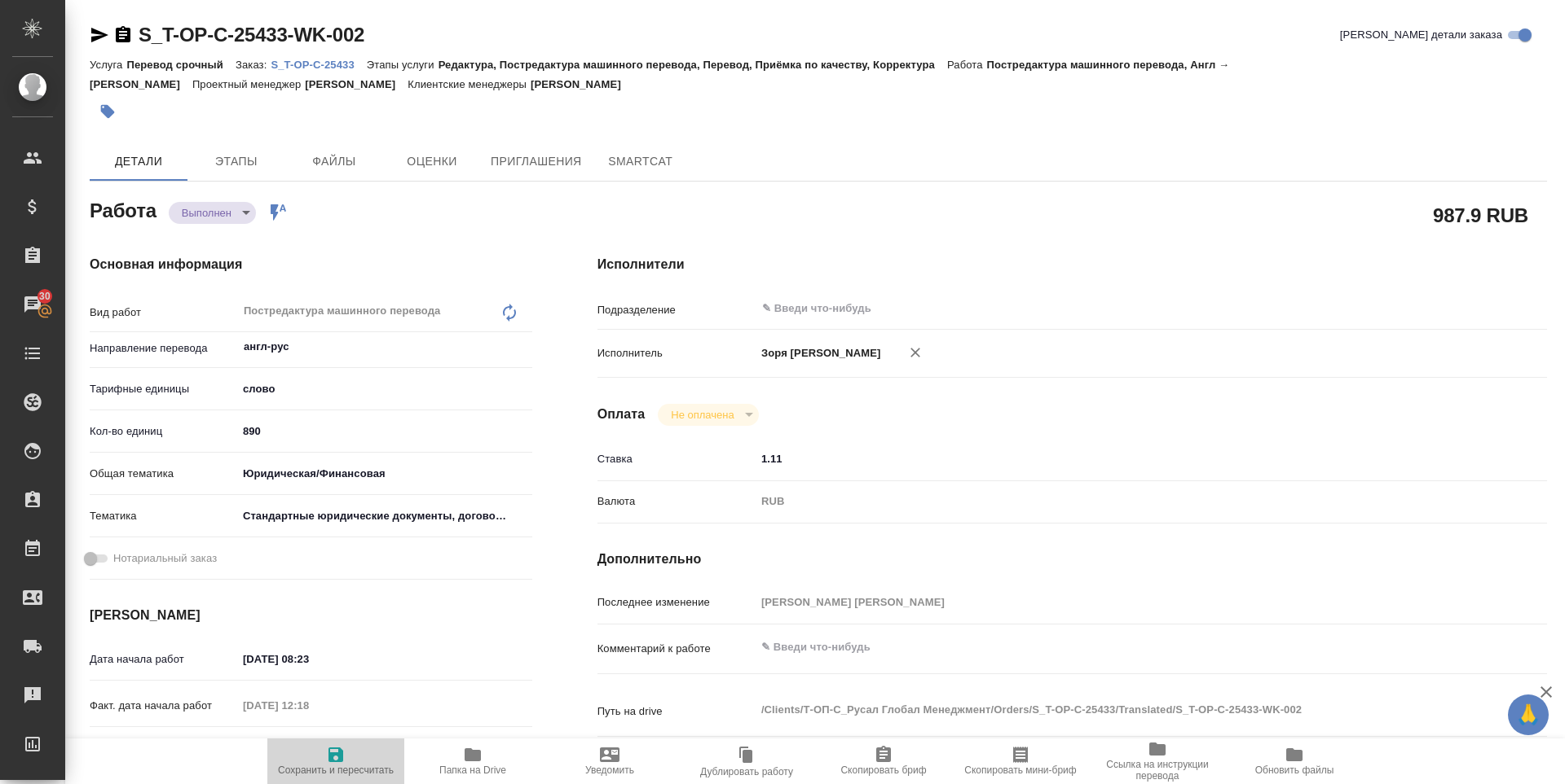
type textarea "x"
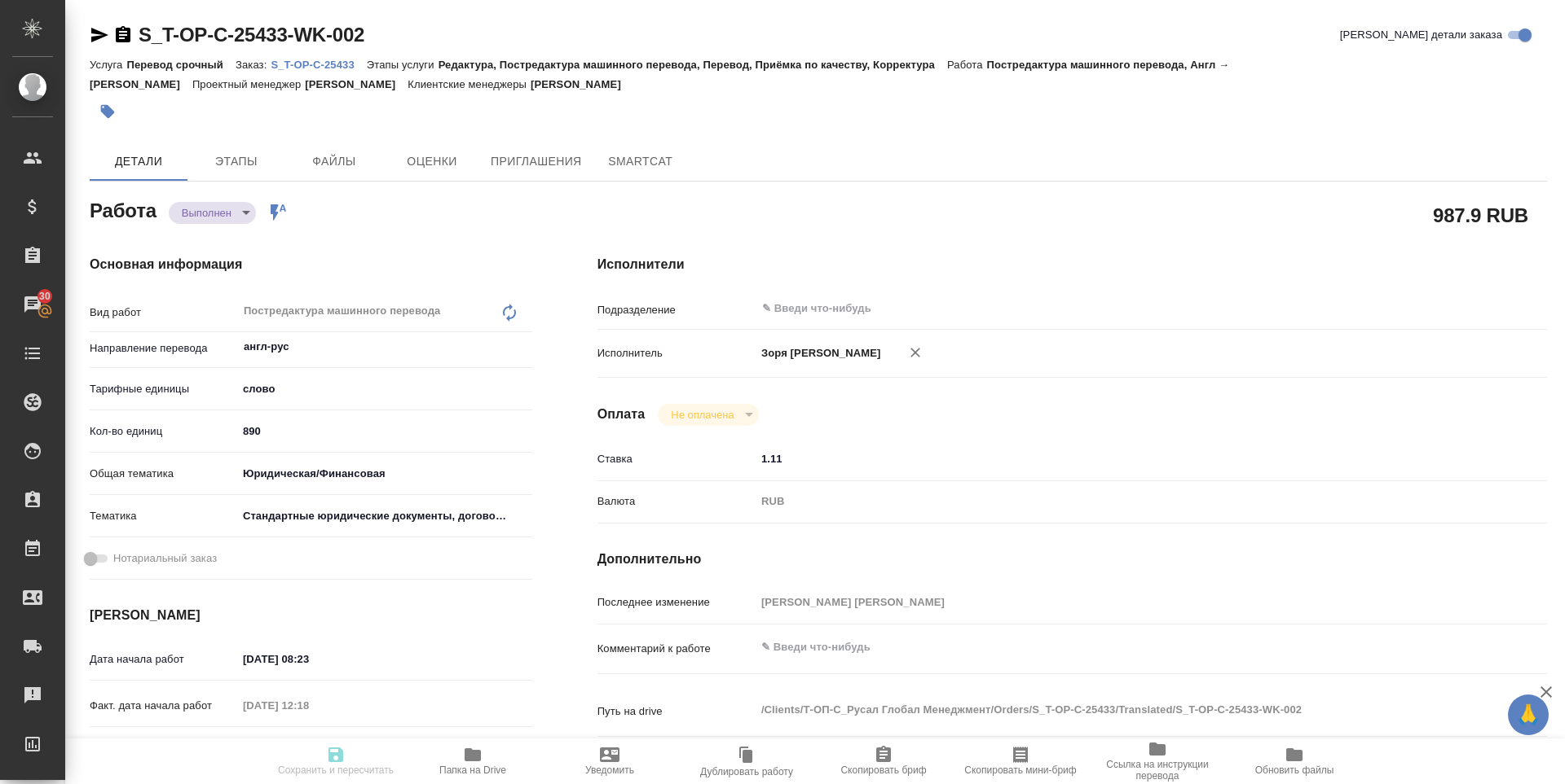
type textarea "x"
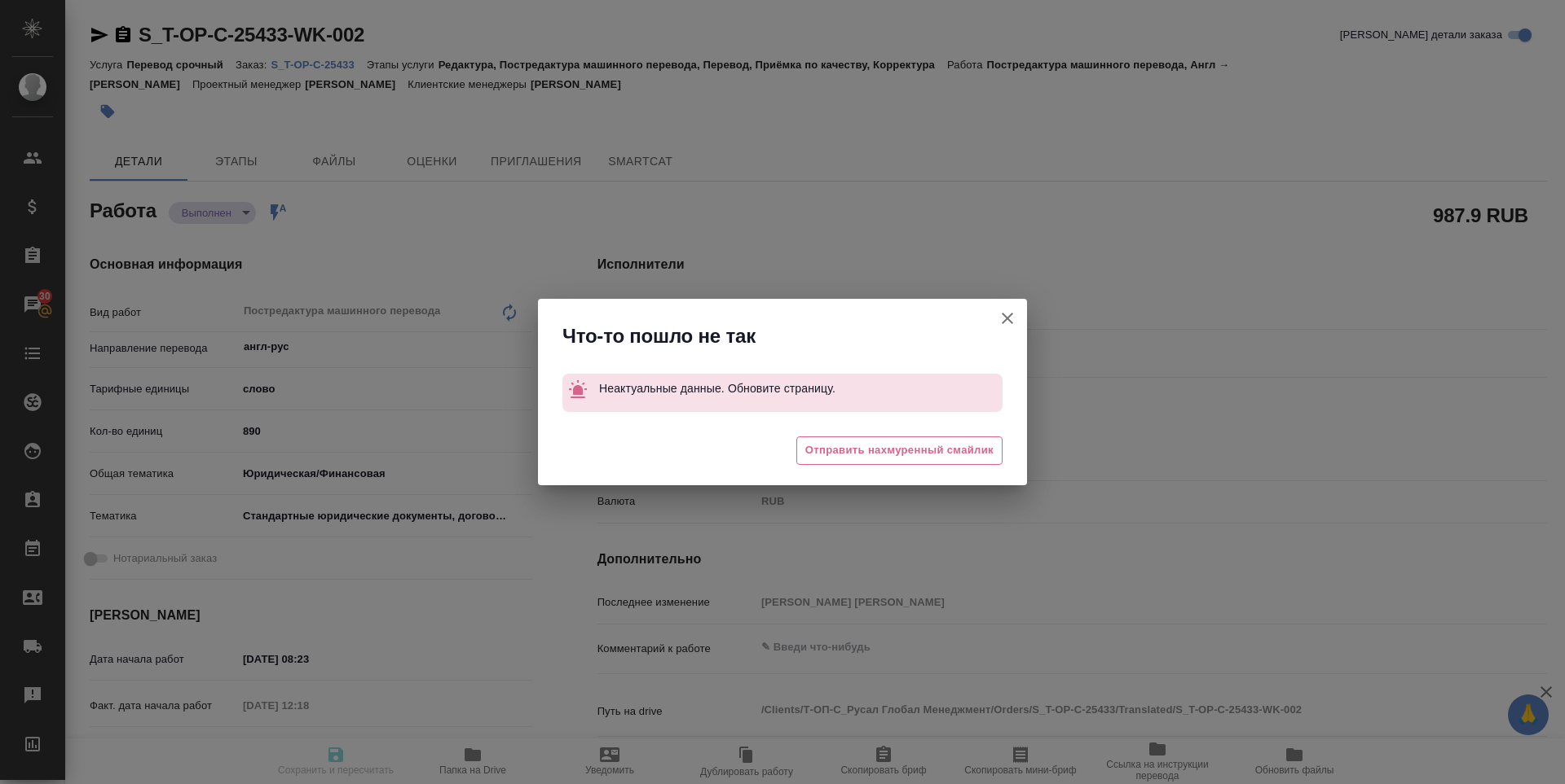
type textarea "x"
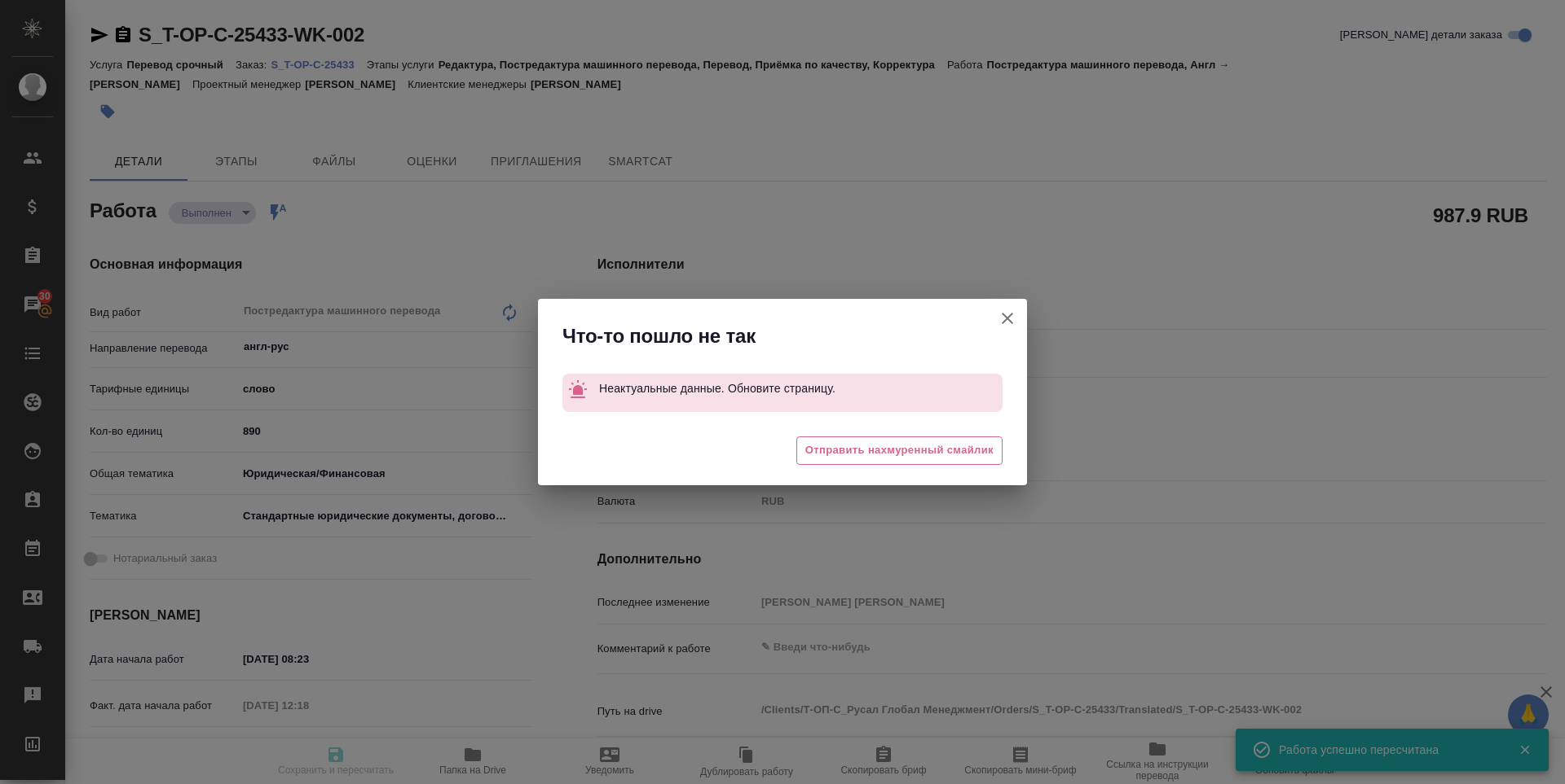
type input "completed"
type textarea "Постредактура машинного перевода"
type textarea "x"
type input "англ-рус"
type input "5a8b1489cc6b4906c91bfd90"
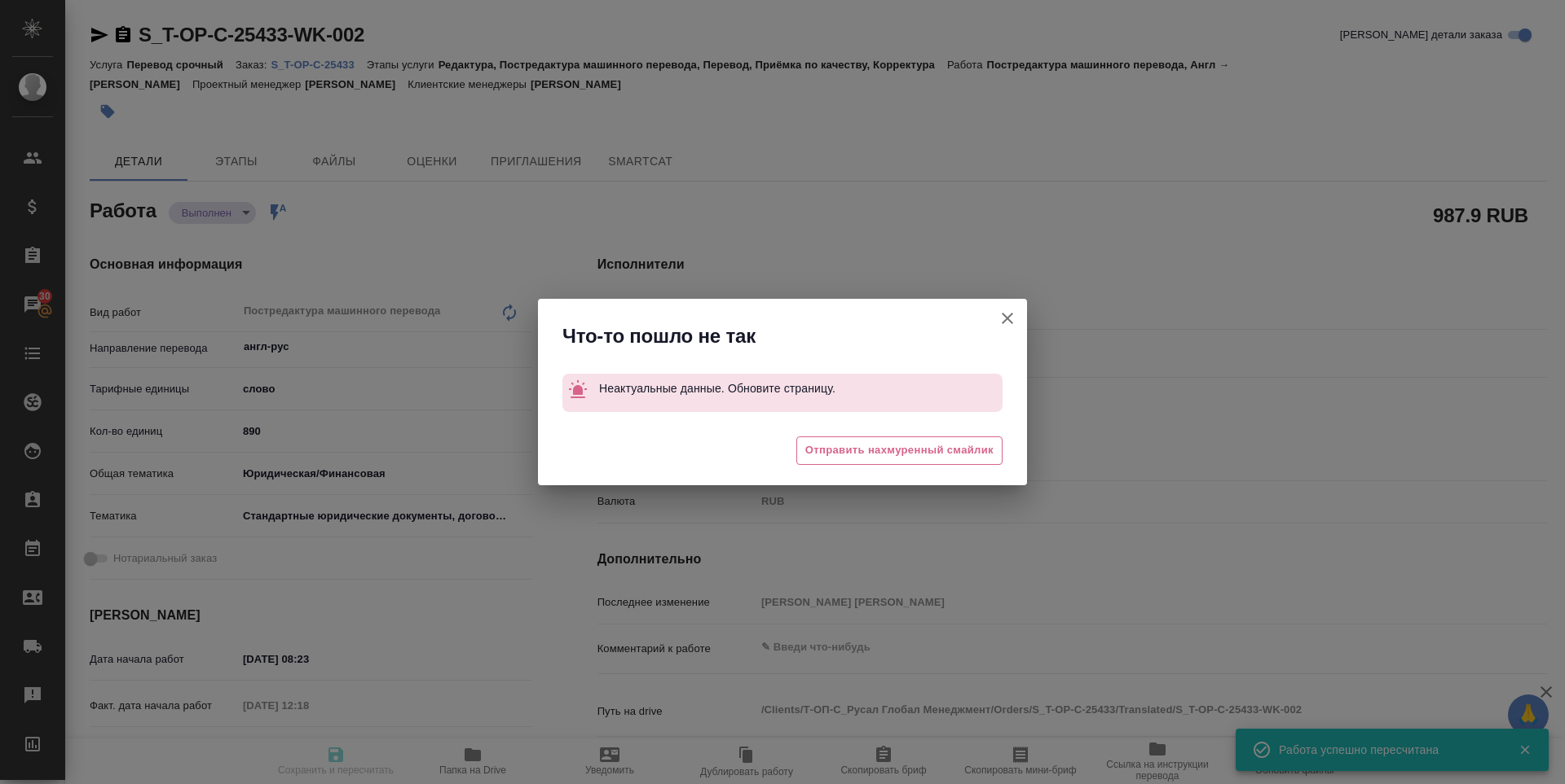
type input "873.1"
type input "yr-fn"
type input "5f647205b73bc97568ca66bf"
type input "07.10.2025 08:23"
type input "07.10.2025 12:18"
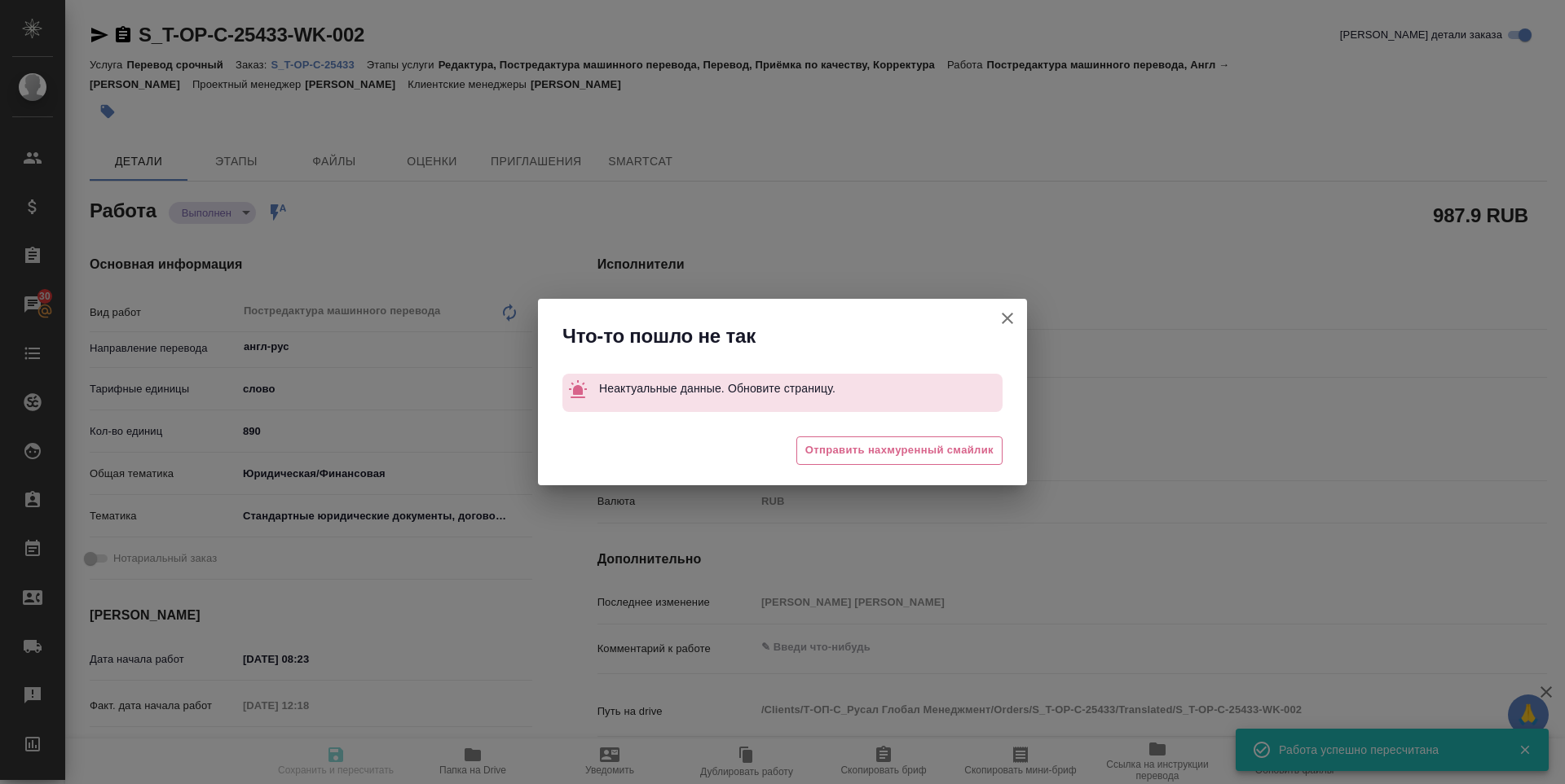
type input "07.10.2025 14:00"
type input "07.10.2025 12:20"
type input "07.10.2025 14:30"
type input "notPayed"
type input "1.11"
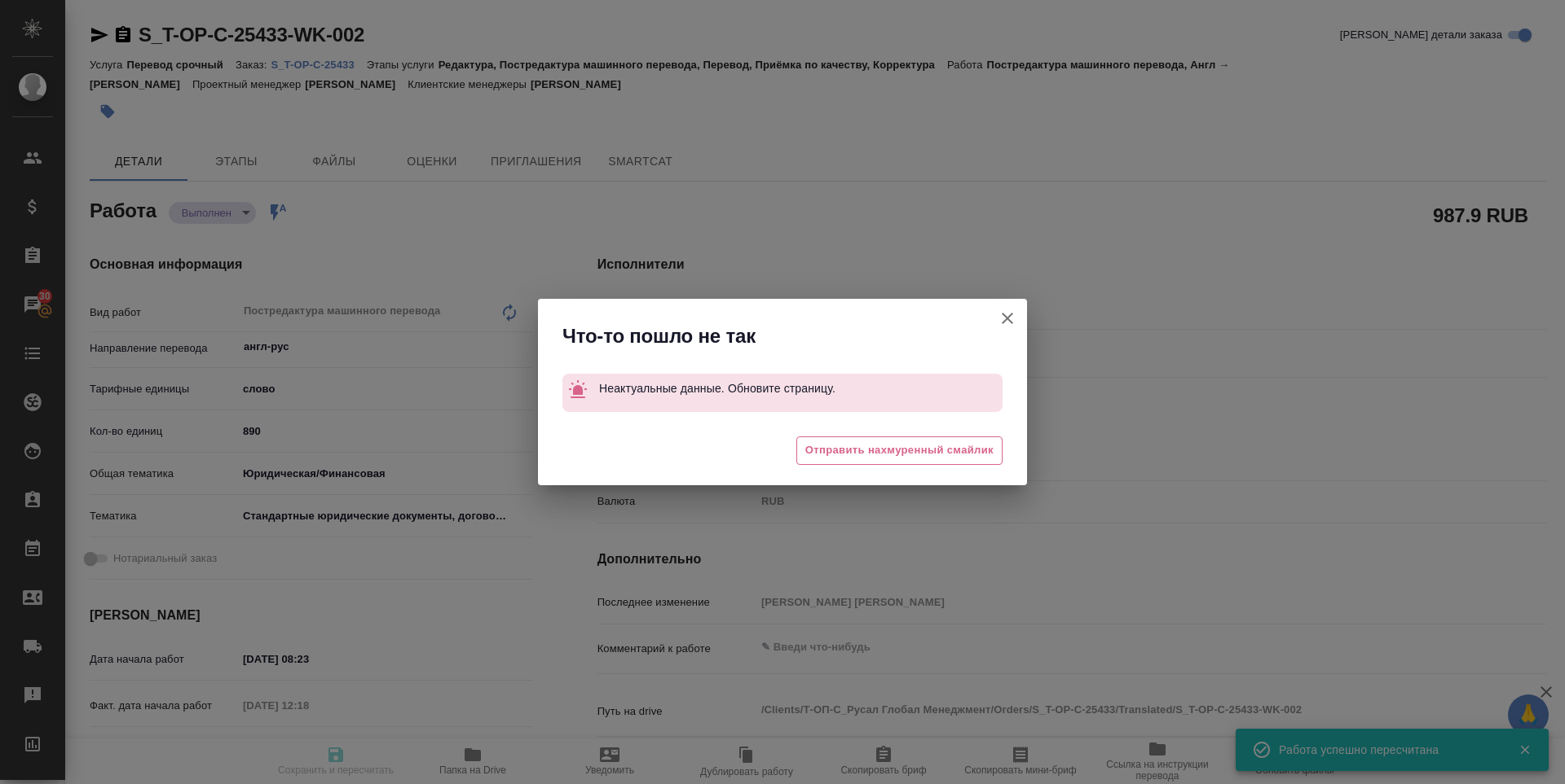
type input "RUB"
type input "[PERSON_NAME] [PERSON_NAME]"
type textarea "x"
type textarea "/Clients/Т-ОП-С_Русал Глобал Менеджмент/Orders/S_T-OP-C-25433/Translated/S_T-OP…"
type textarea "x"
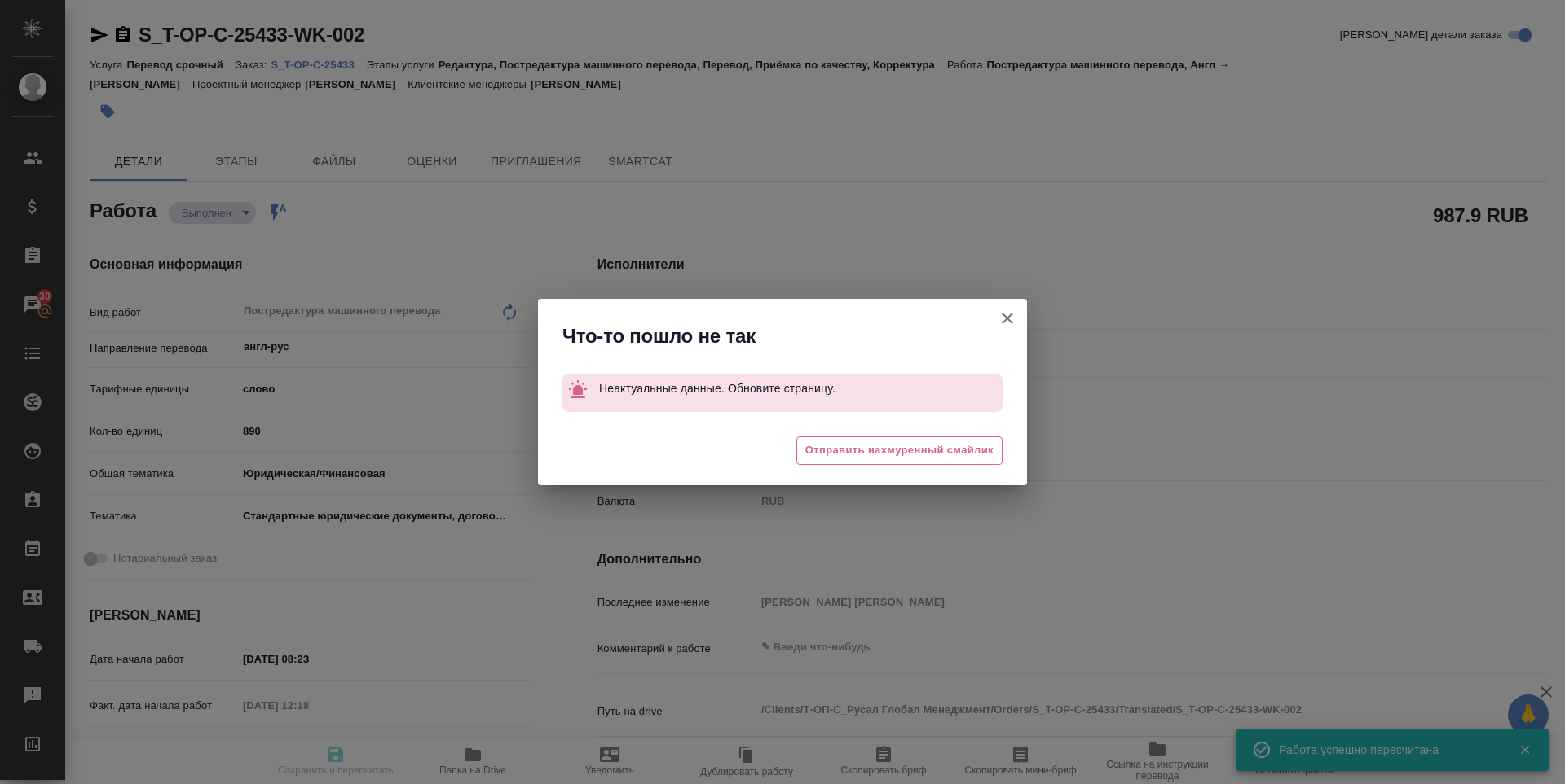
type input "S_T-OP-C-25433"
type input "Т-ОП-С-47000"
type input "Перевод срочный"
type input "Редактура, Постредактура машинного перевода, Перевод, Приёмка по качеству, Корр…"
type input "Горленко Юлия"
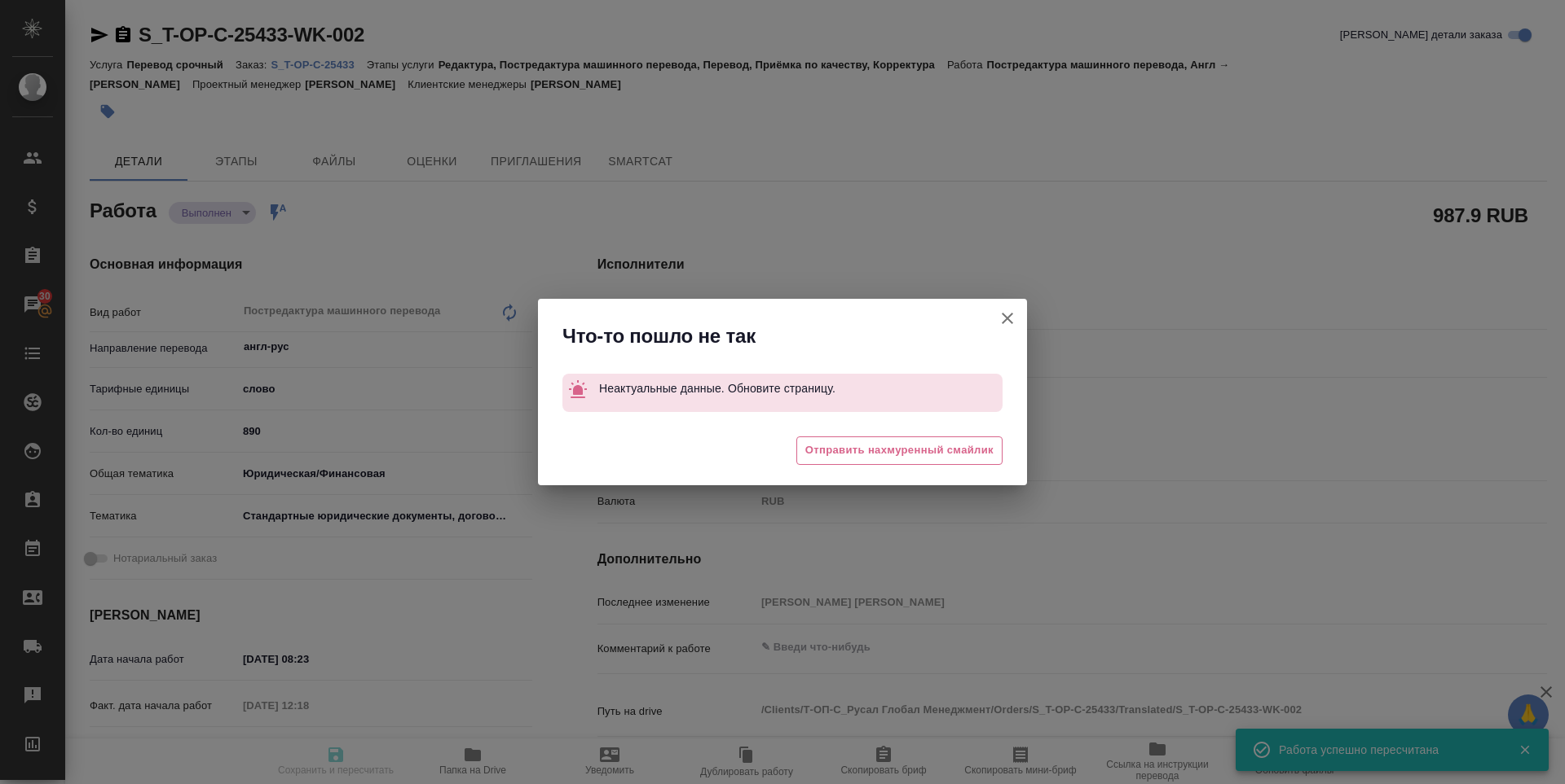
type input "/Clients/Т-ОП-С_Русал Глобал Менеджмент/Orders/S_T-OP-C-25433"
type textarea "x"
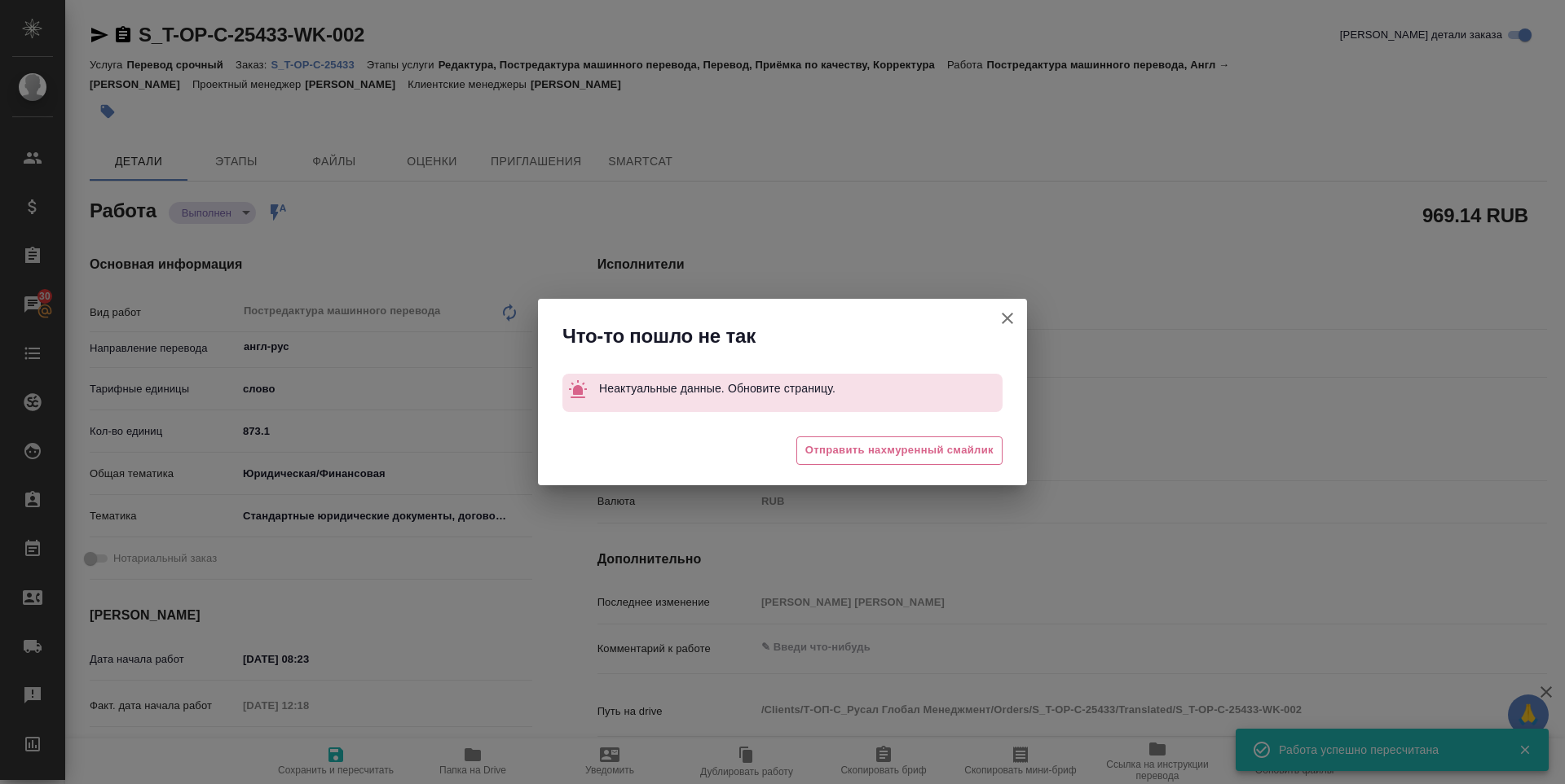
type textarea "x"
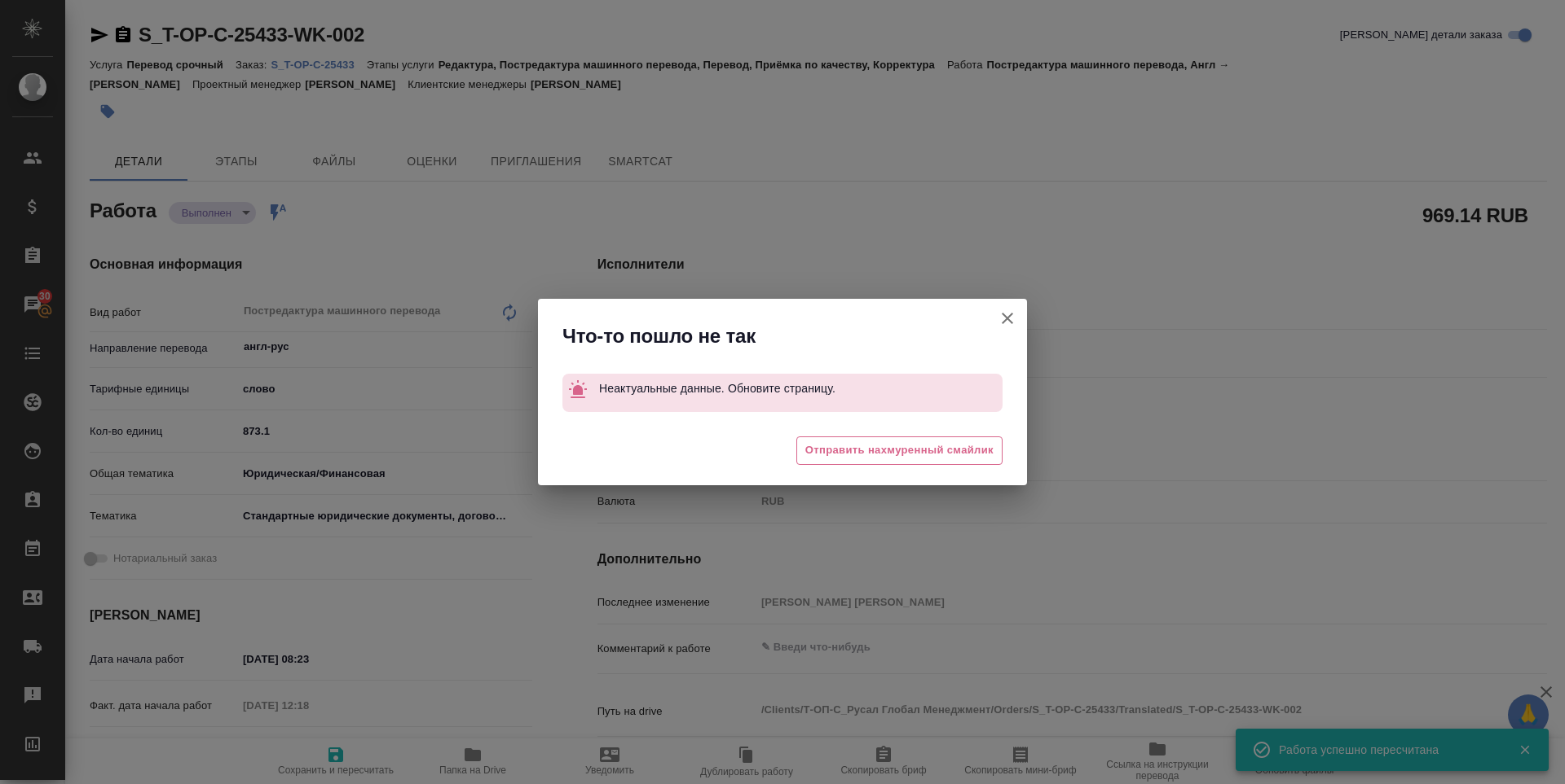
type textarea "x"
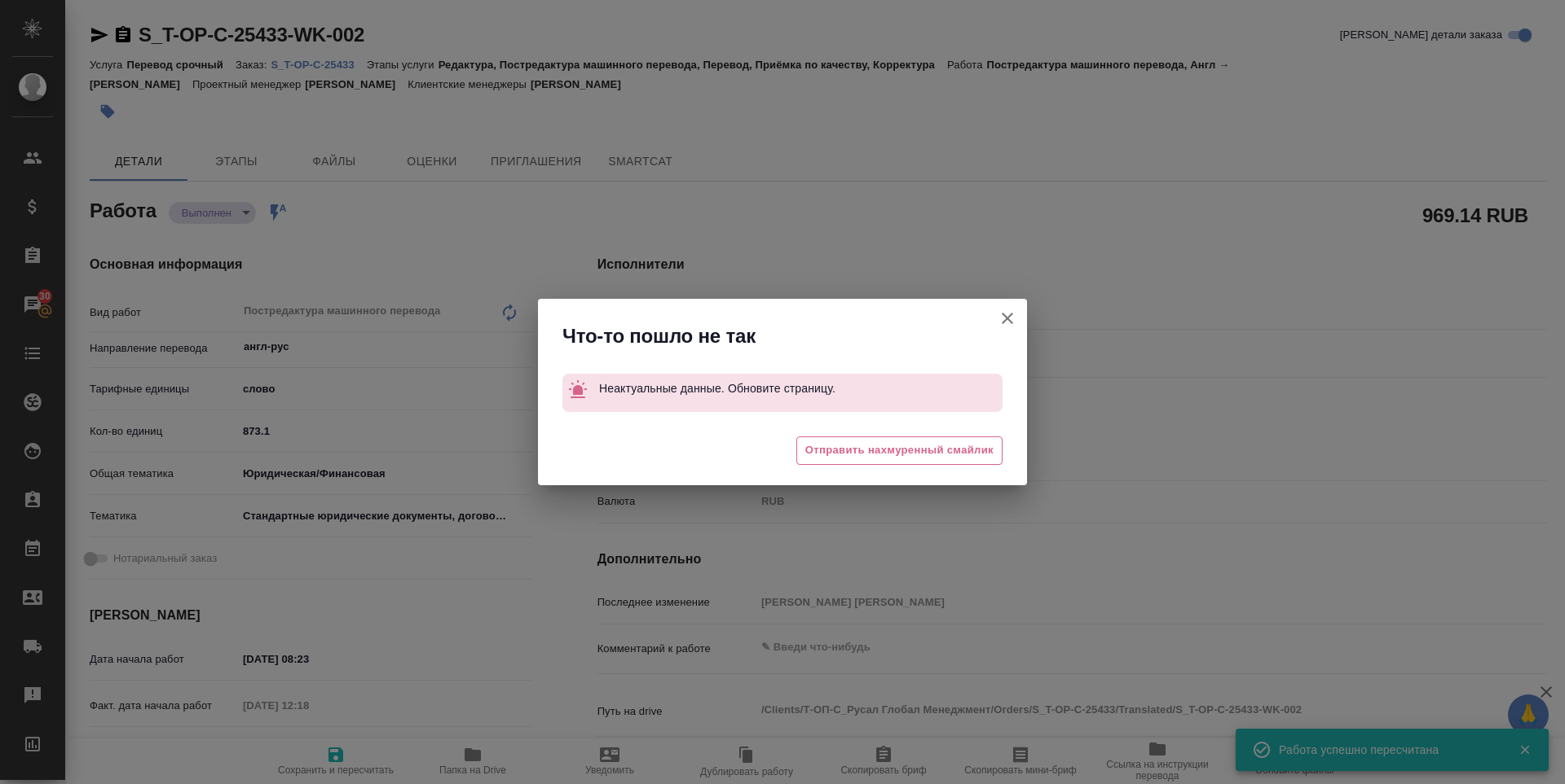
type textarea "x"
click at [999, 321] on icon "button" at bounding box center [1008, 318] width 19 height 19
type textarea "x"
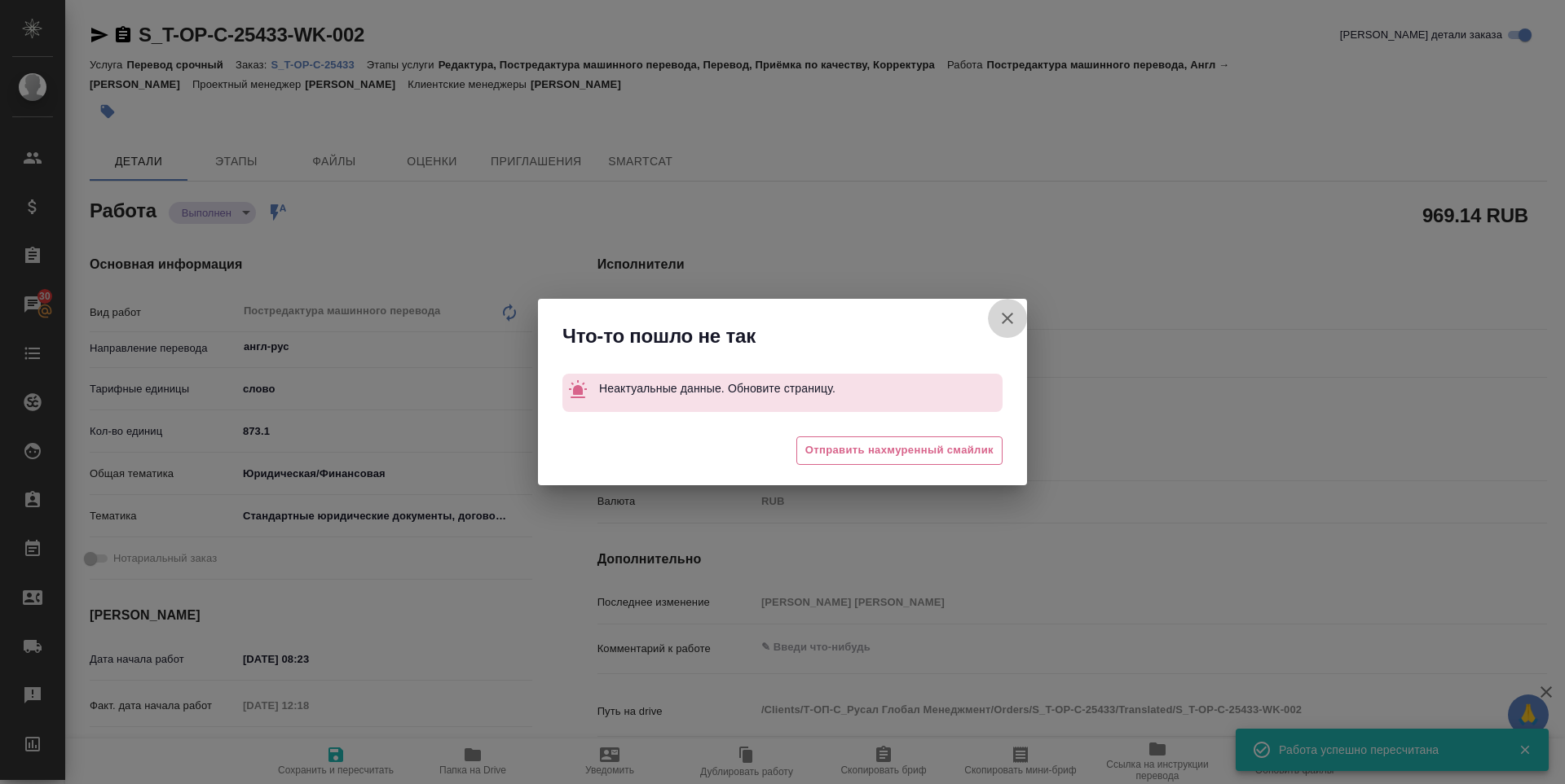
type textarea "x"
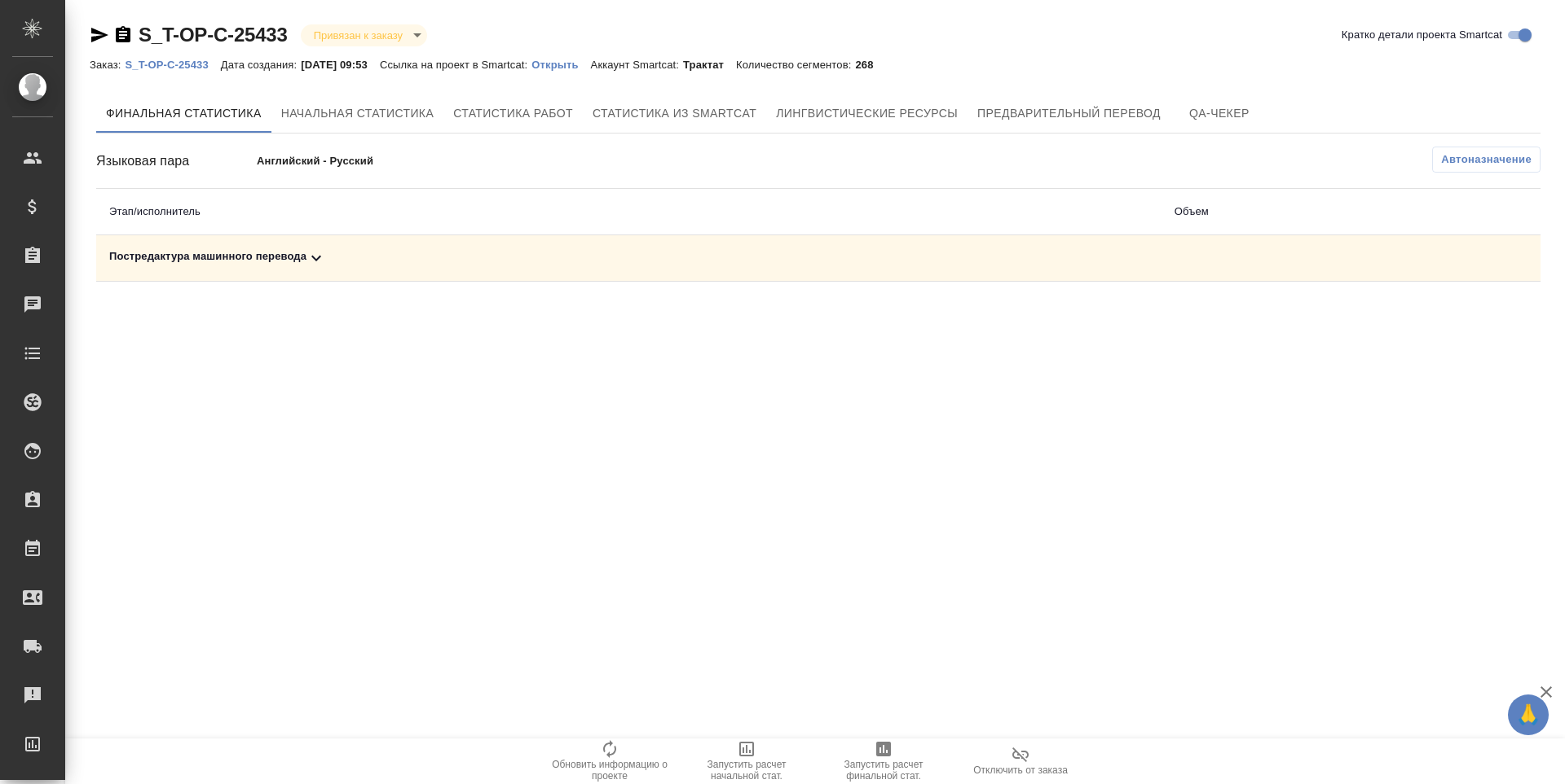
click at [882, 759] on span "Запустить расчет финальной стат." at bounding box center [883, 769] width 117 height 22
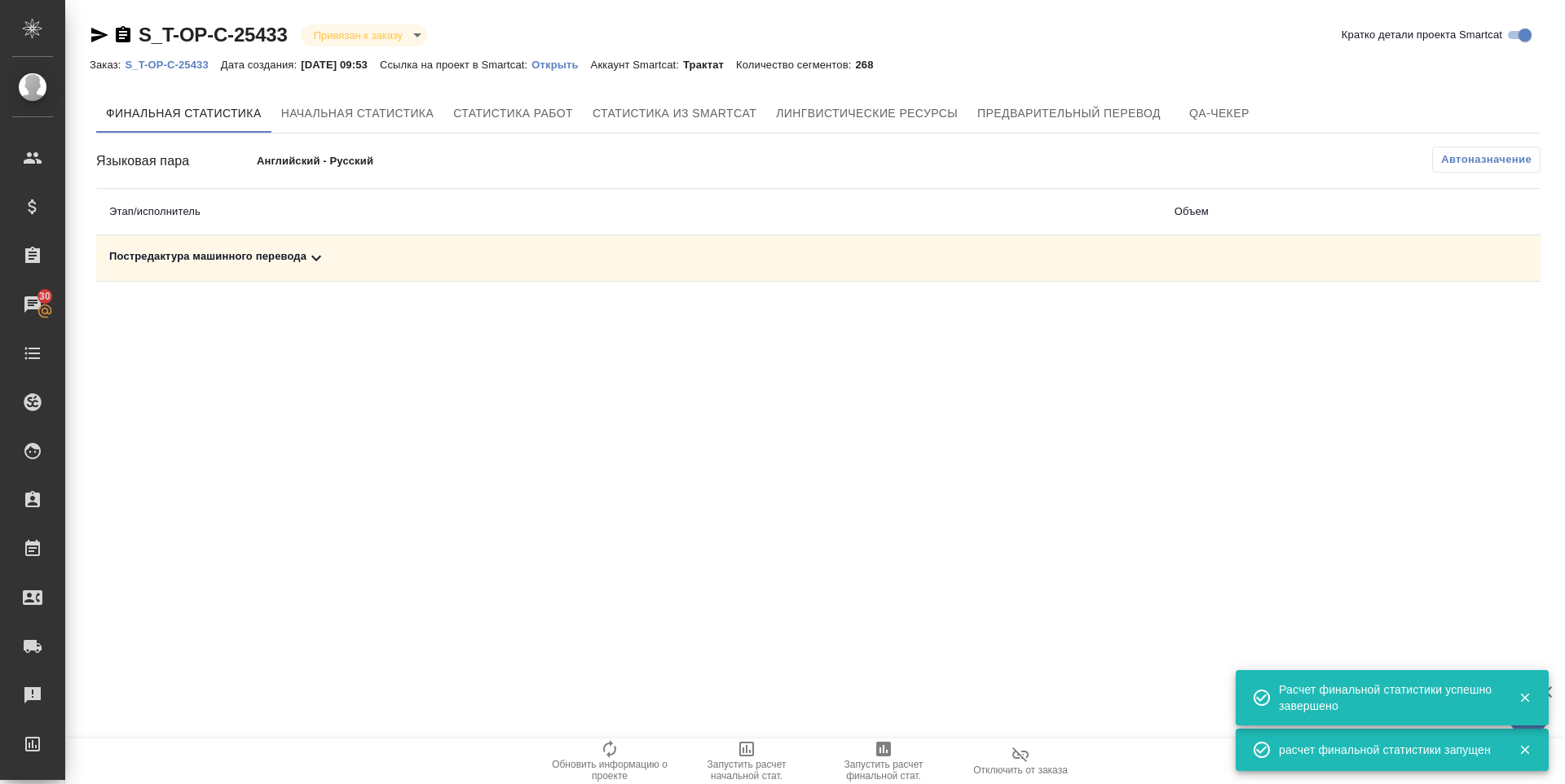
click at [242, 257] on div "Постредактура машинного перевода" at bounding box center [629, 258] width 1039 height 19
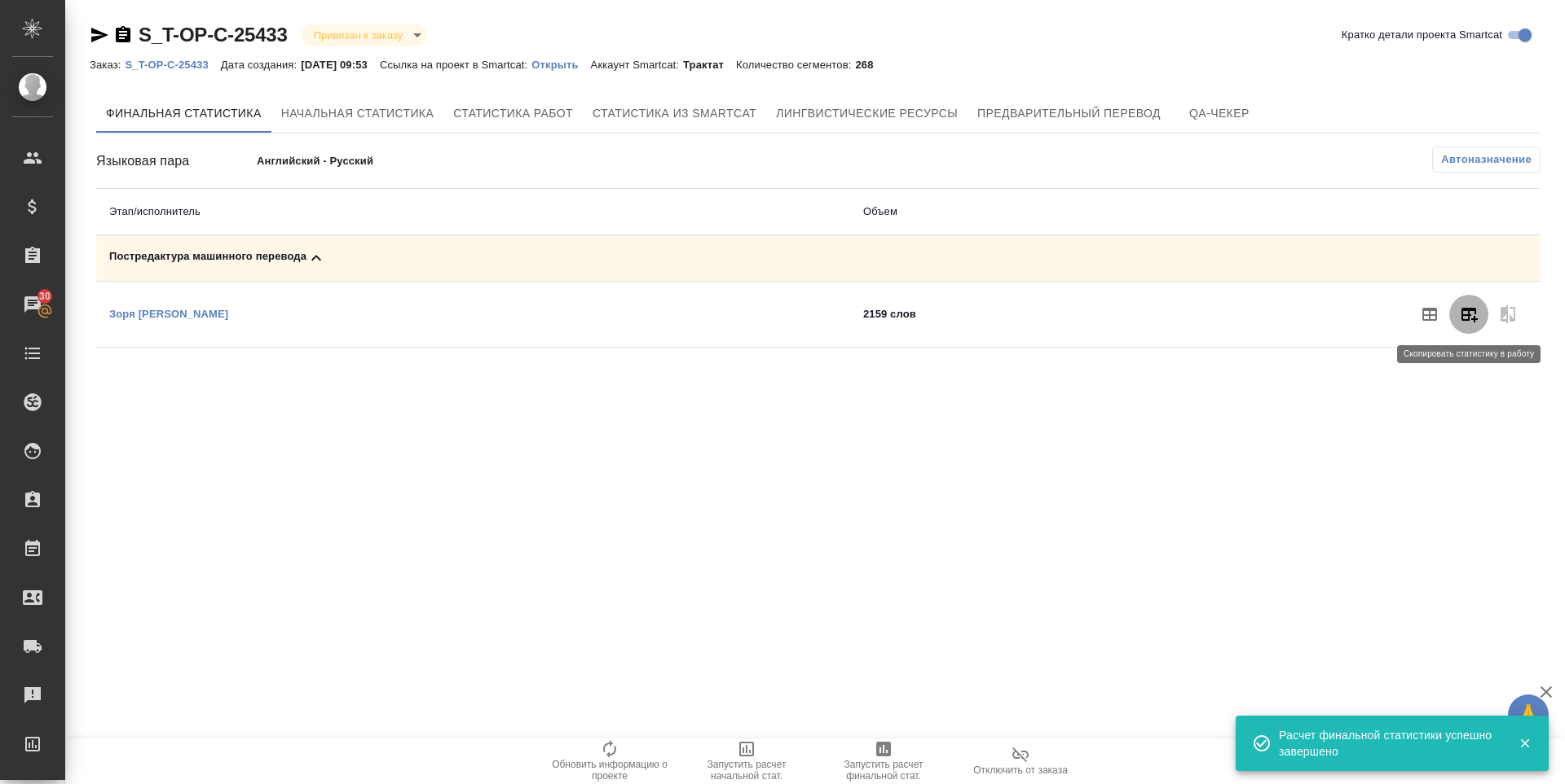
click at [1475, 325] on button "button" at bounding box center [1469, 315] width 39 height 39
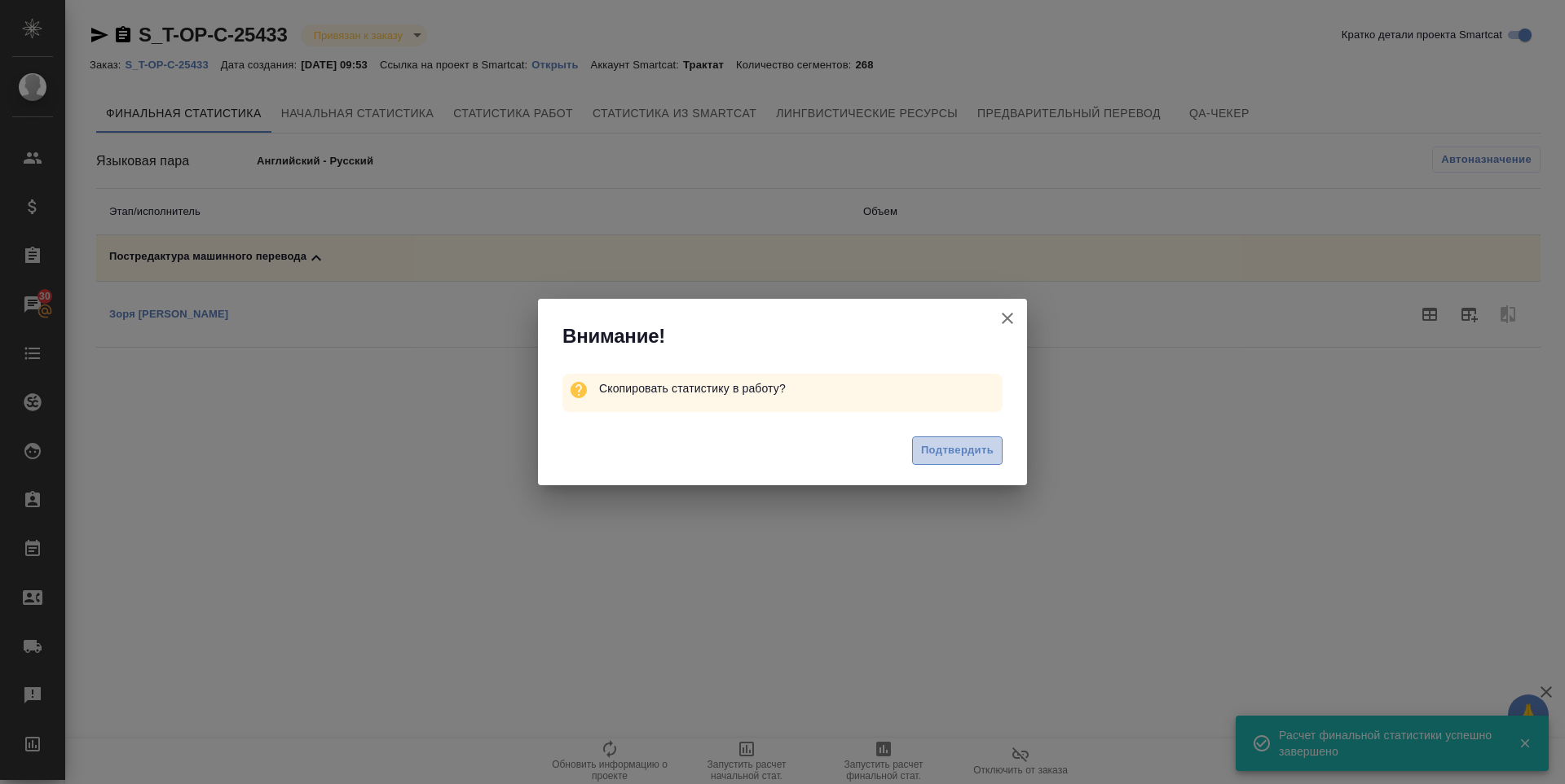
click at [964, 454] on span "Подтвердить" at bounding box center [957, 450] width 72 height 19
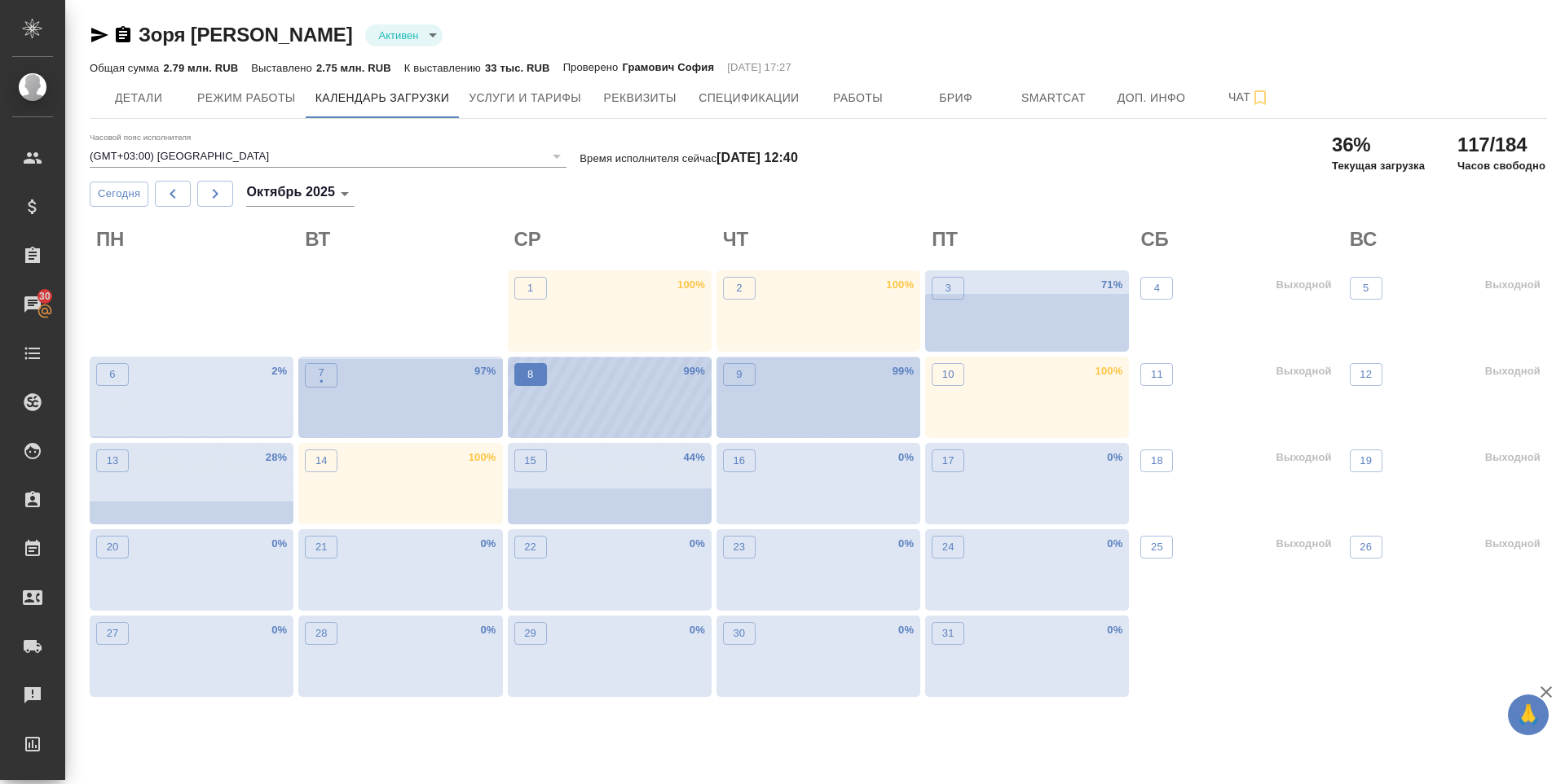
click at [537, 369] on span "8" at bounding box center [530, 374] width 17 height 17
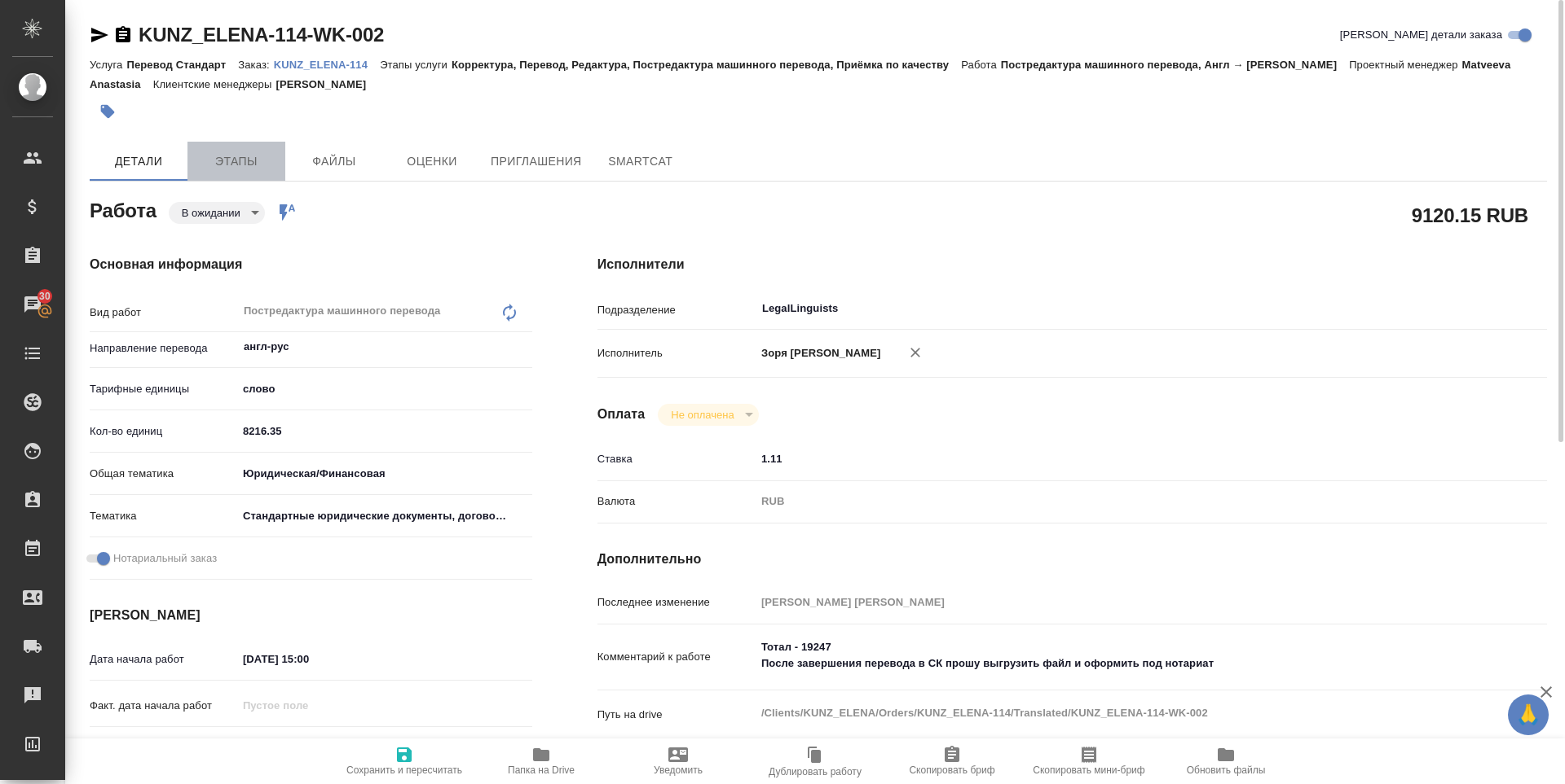
click at [258, 167] on span "Этапы" at bounding box center [236, 162] width 78 height 20
